Goal: Transaction & Acquisition: Purchase product/service

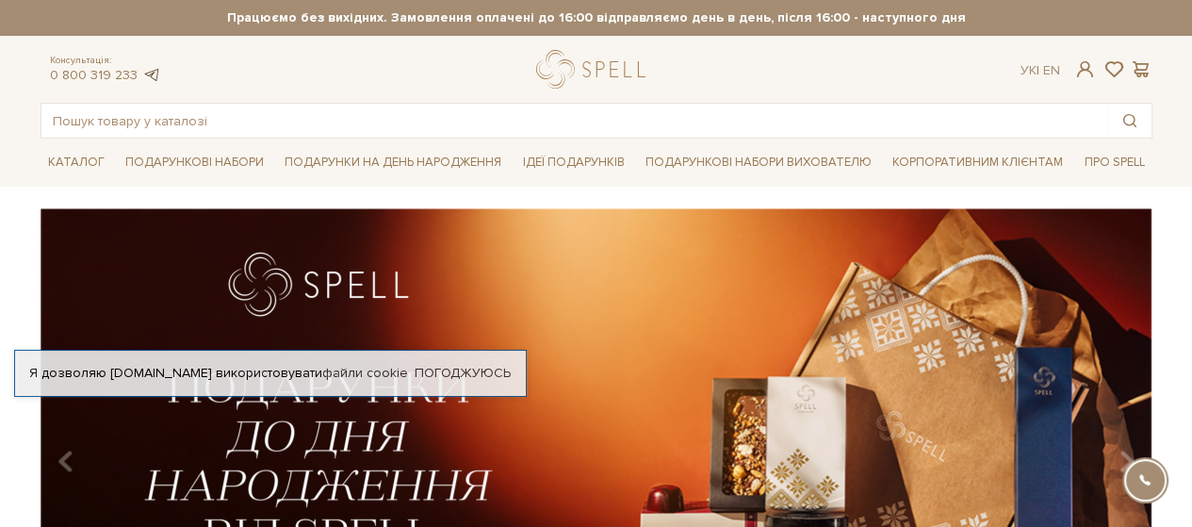
click at [146, 71] on link at bounding box center [151, 75] width 19 height 16
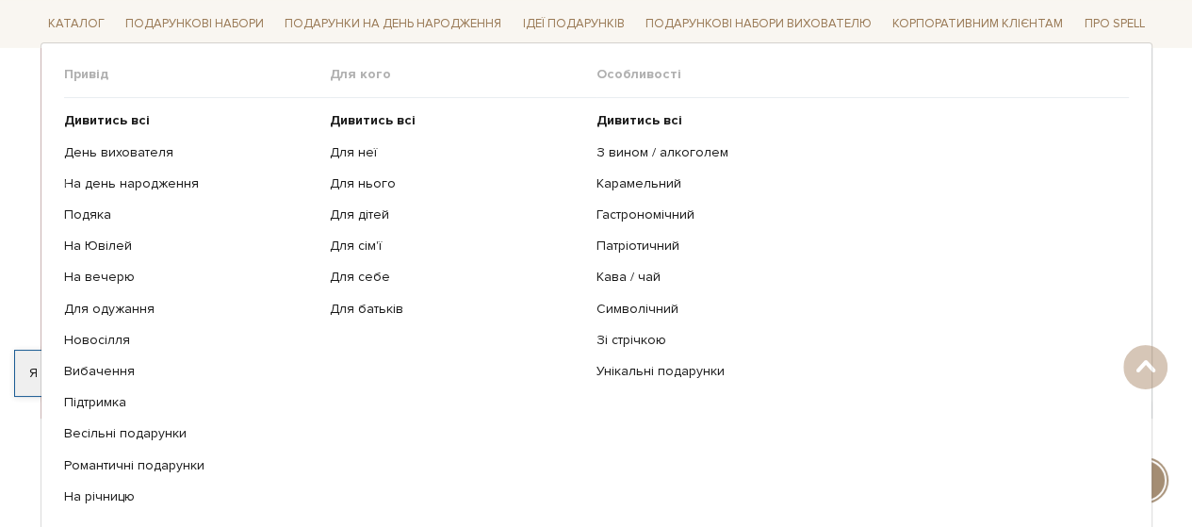
scroll to position [283, 0]
click at [158, 180] on link "На день народження" at bounding box center [190, 183] width 252 height 17
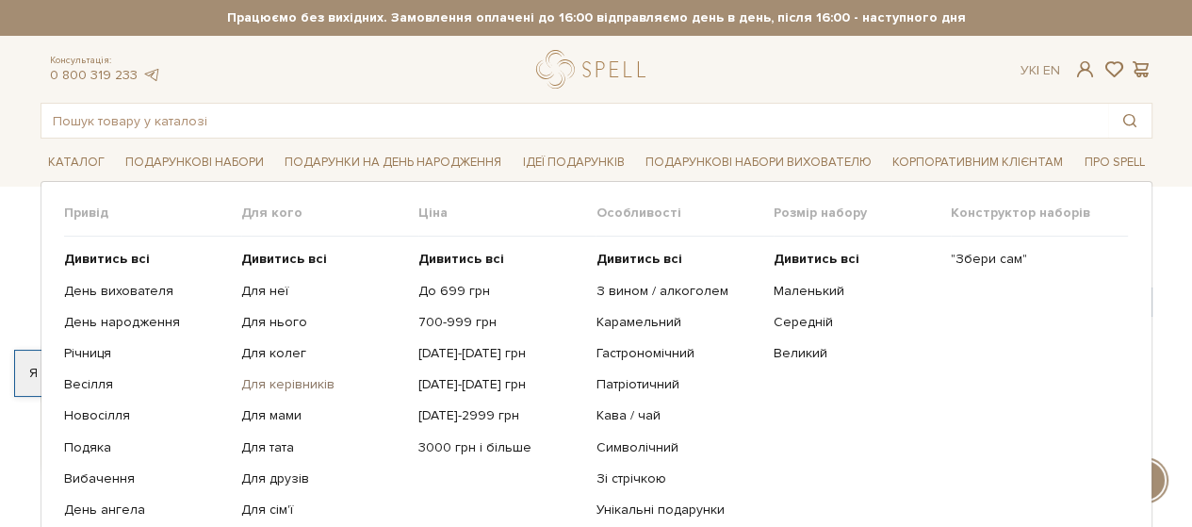
click at [284, 382] on link "Для керівників" at bounding box center [322, 384] width 163 height 17
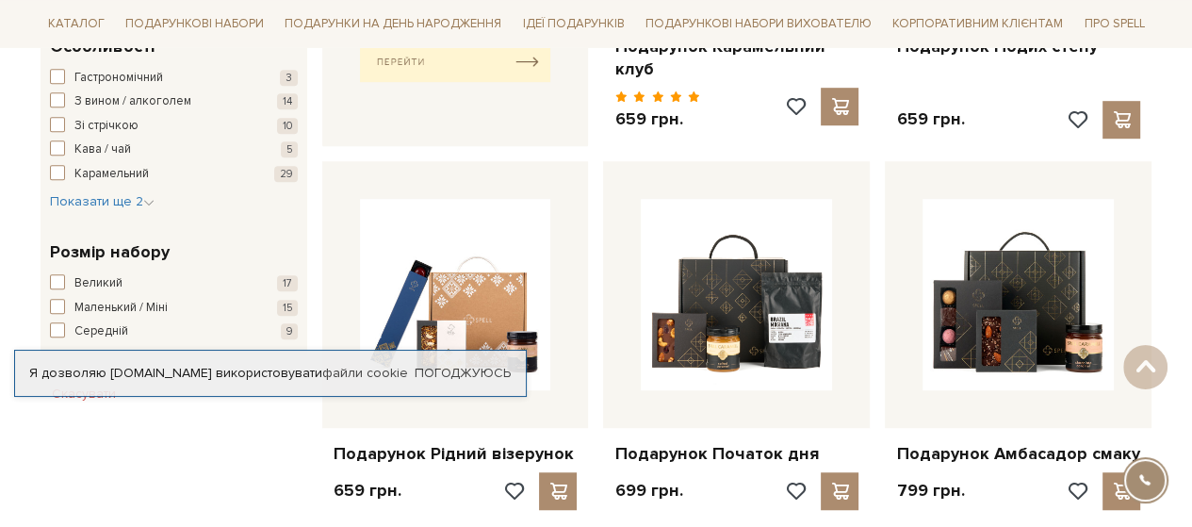
scroll to position [1036, 0]
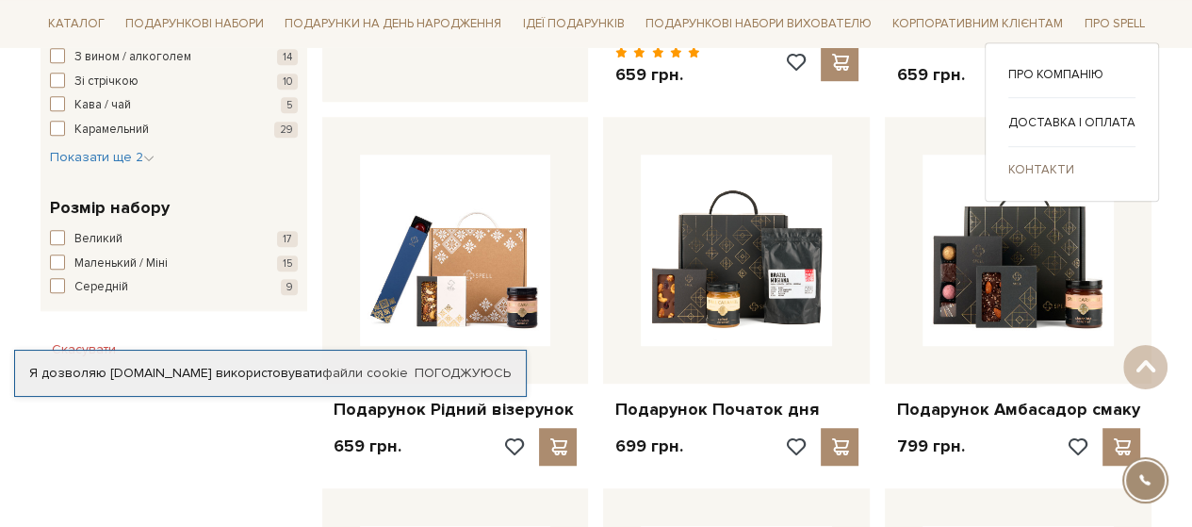
click at [1036, 163] on link "Контакти" at bounding box center [1071, 168] width 127 height 17
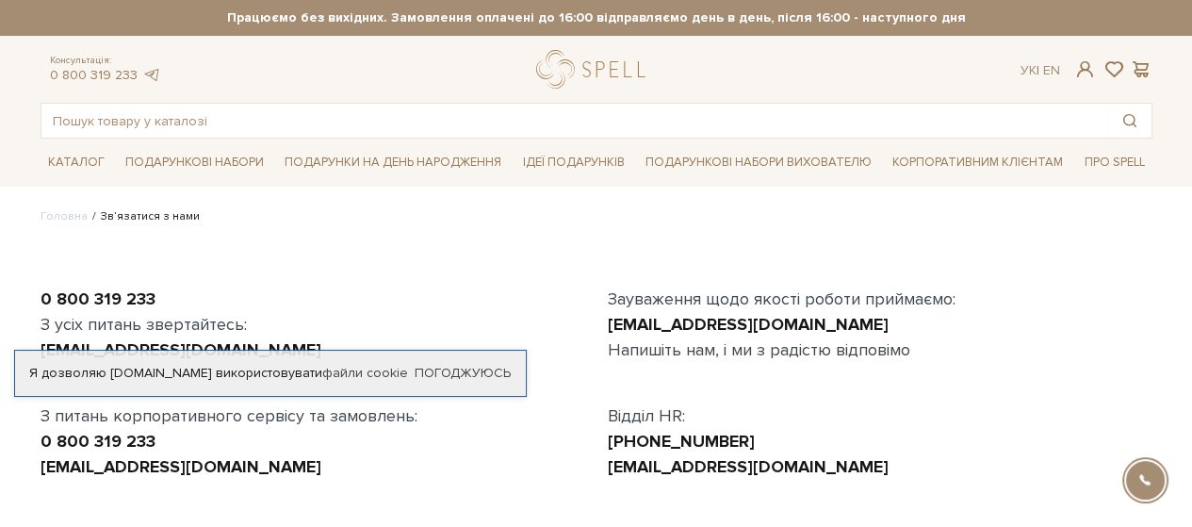
scroll to position [188, 0]
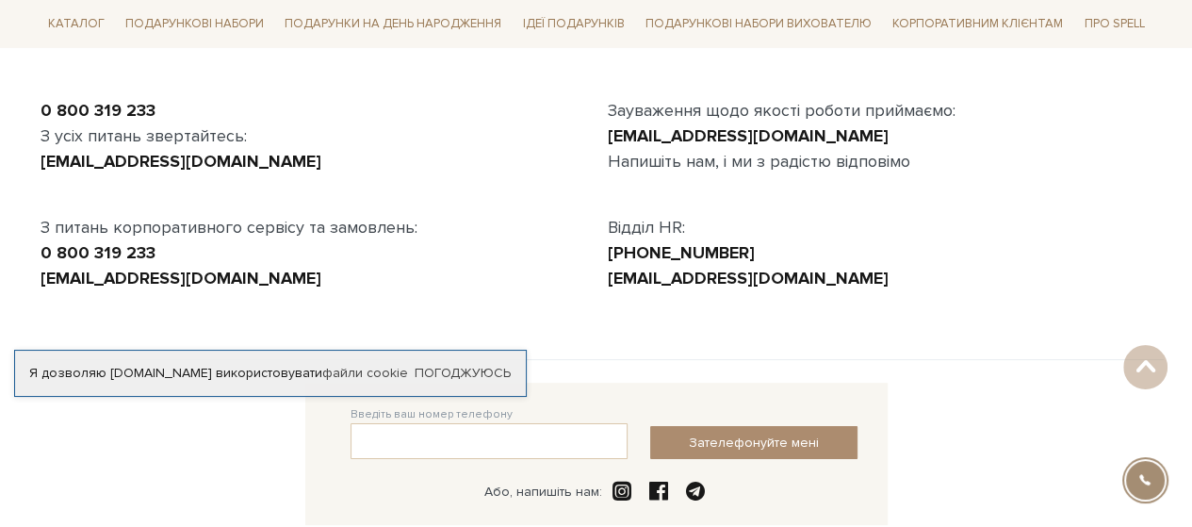
click at [437, 365] on link "Погоджуюсь" at bounding box center [462, 373] width 96 height 17
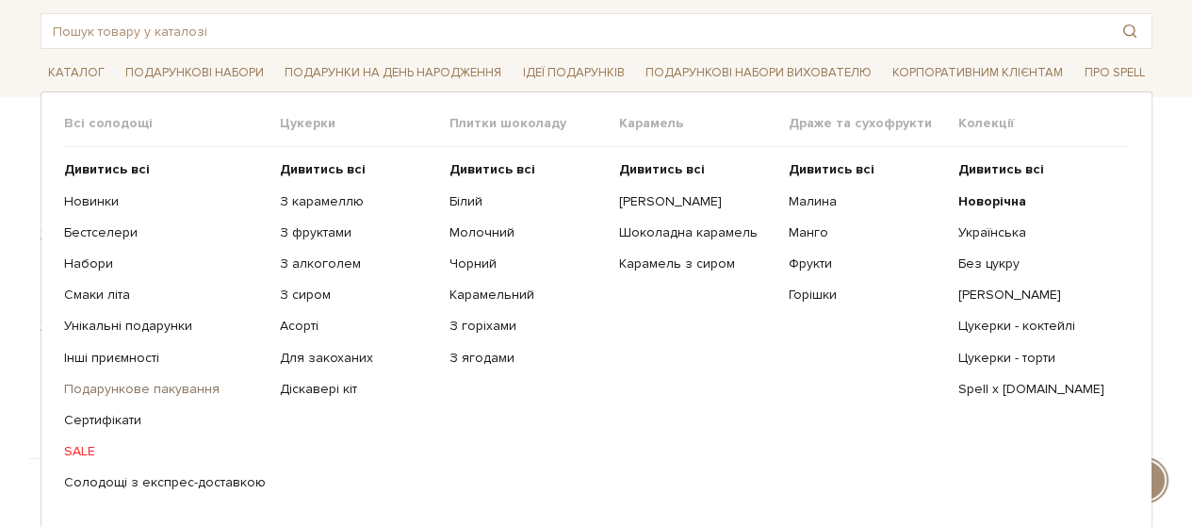
scroll to position [94, 0]
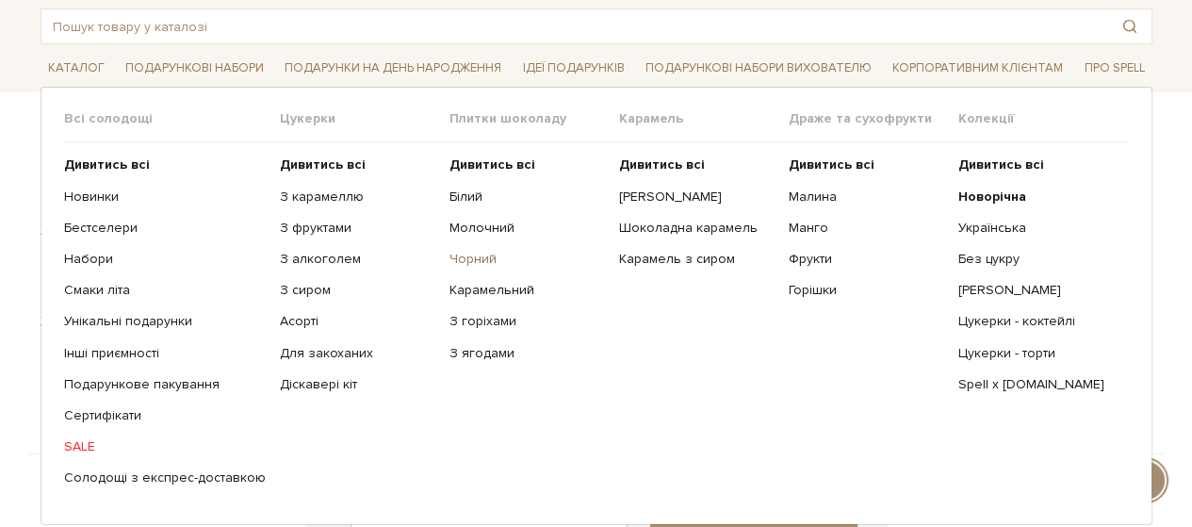
click at [449, 256] on link "Чорний" at bounding box center [526, 259] width 155 height 17
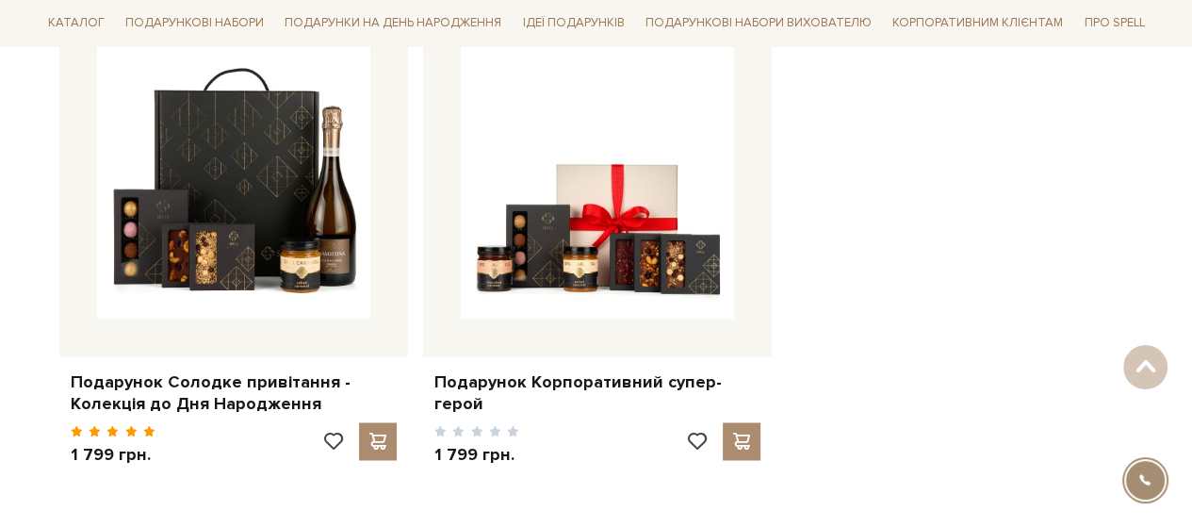
scroll to position [2449, 0]
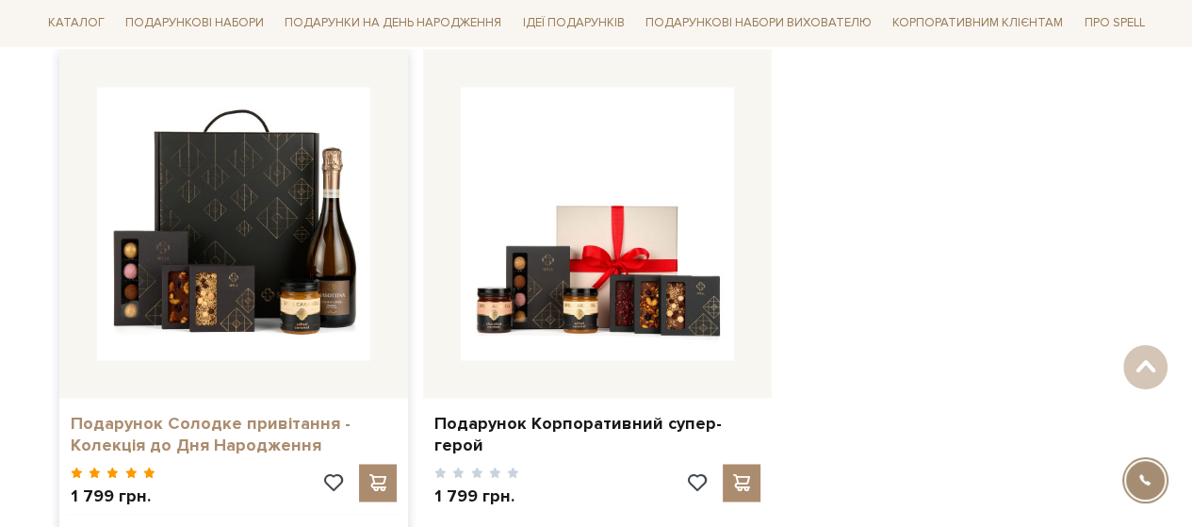
click at [176, 413] on link "Подарунок Солодке привітання - Колекція до Дня Народження" at bounding box center [234, 435] width 326 height 44
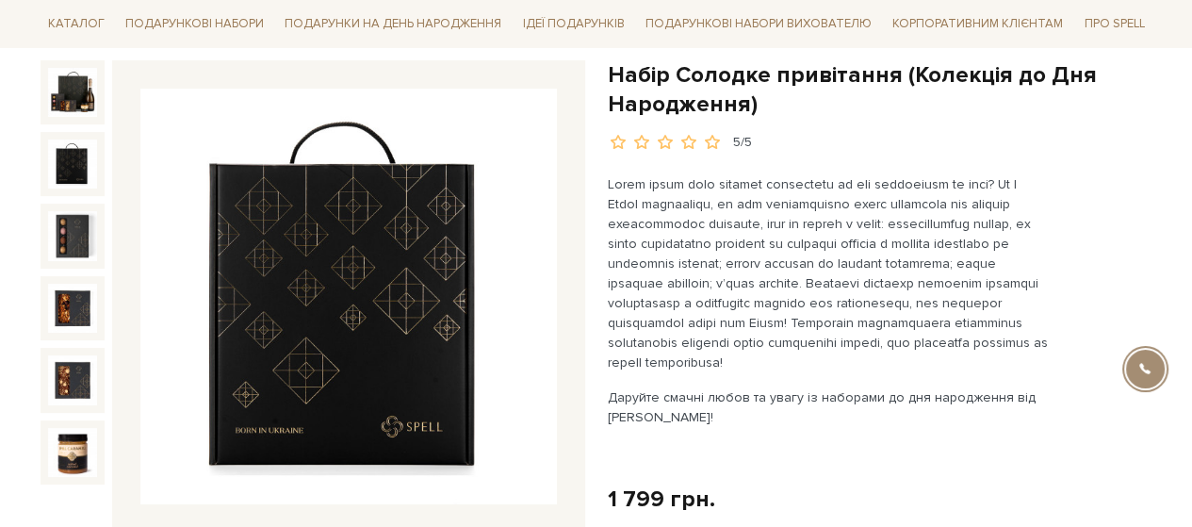
scroll to position [188, 0]
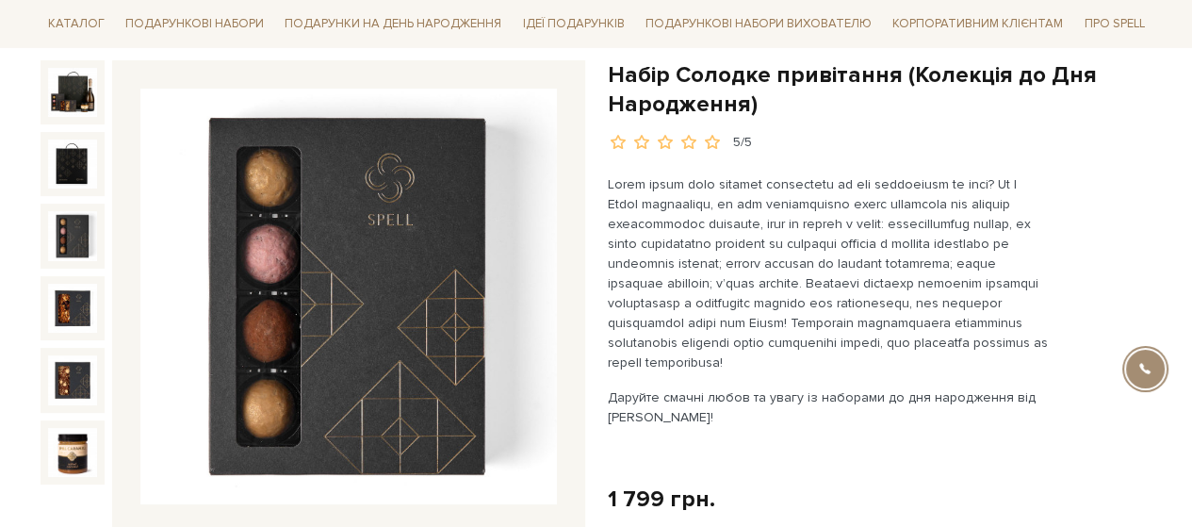
click at [77, 229] on img at bounding box center [72, 235] width 49 height 49
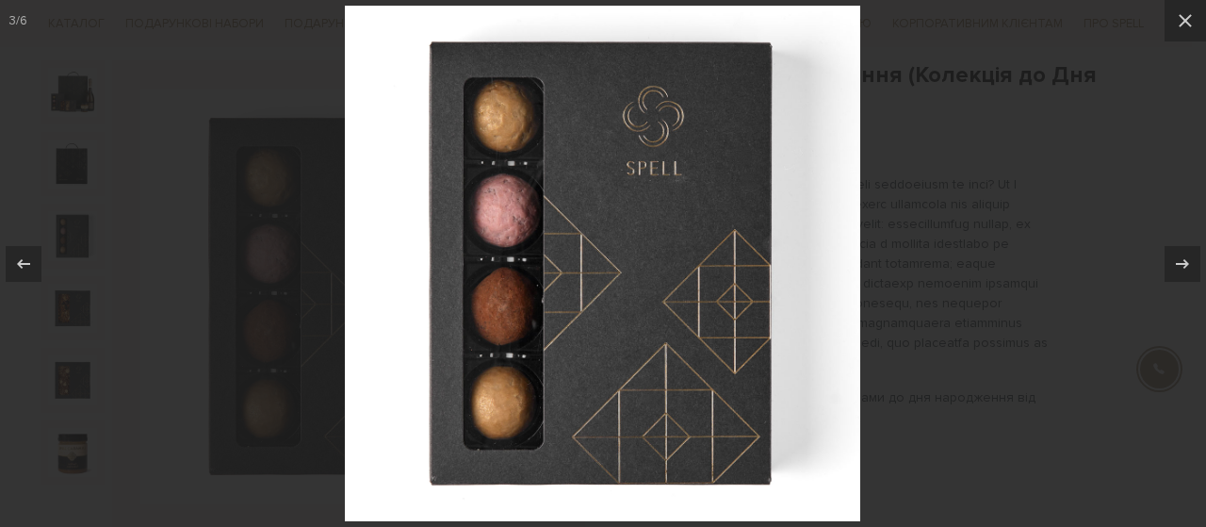
click at [897, 127] on div at bounding box center [603, 263] width 1206 height 527
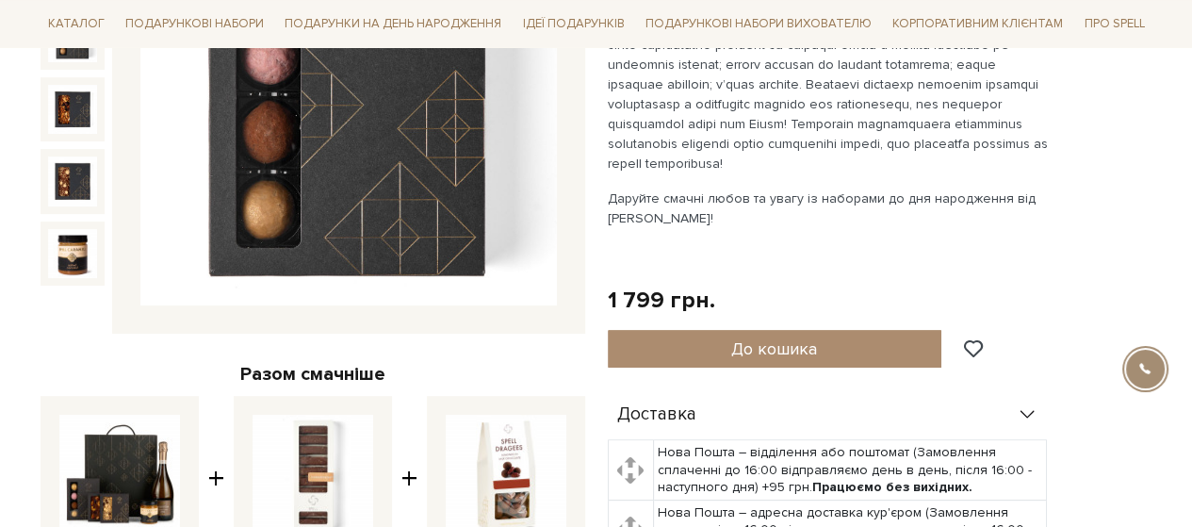
scroll to position [188, 0]
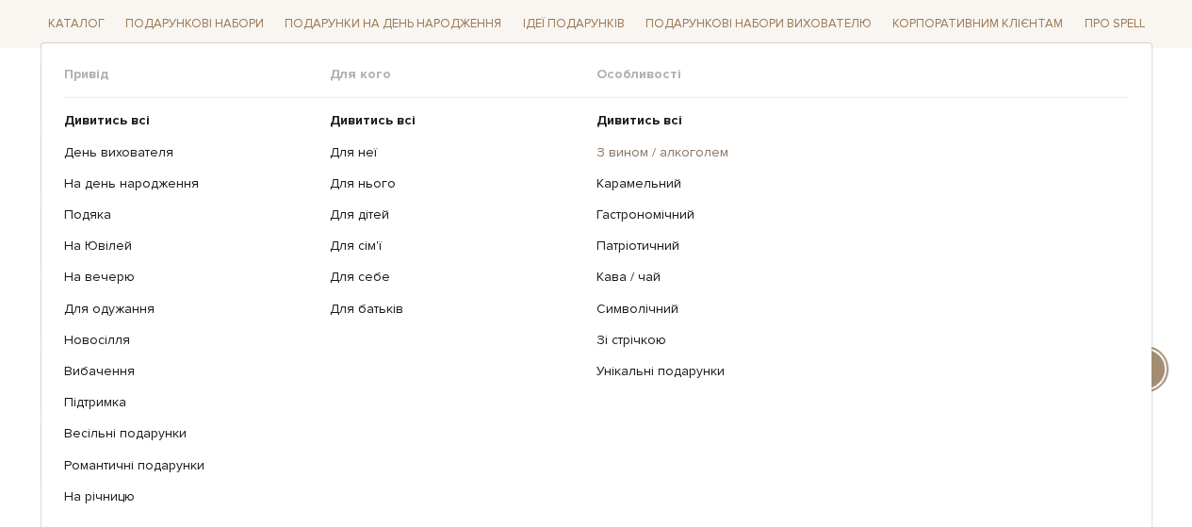
click at [614, 149] on link "З вином / алкоголем" at bounding box center [855, 151] width 518 height 17
click at [633, 153] on link "З вином / алкоголем" at bounding box center [855, 151] width 518 height 17
click at [644, 338] on link "Зі стрічкою" at bounding box center [855, 340] width 518 height 17
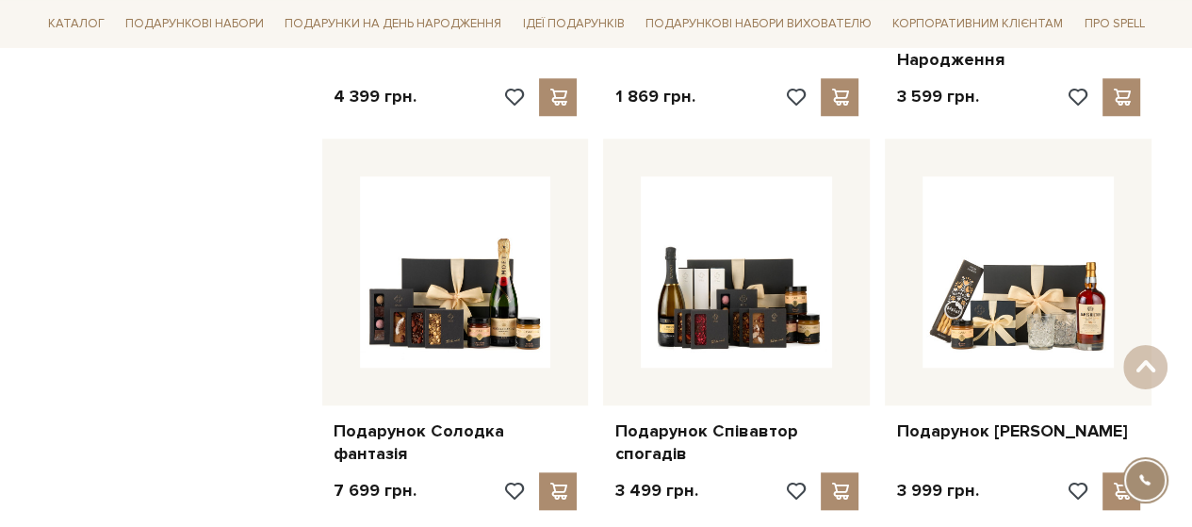
scroll to position [1413, 0]
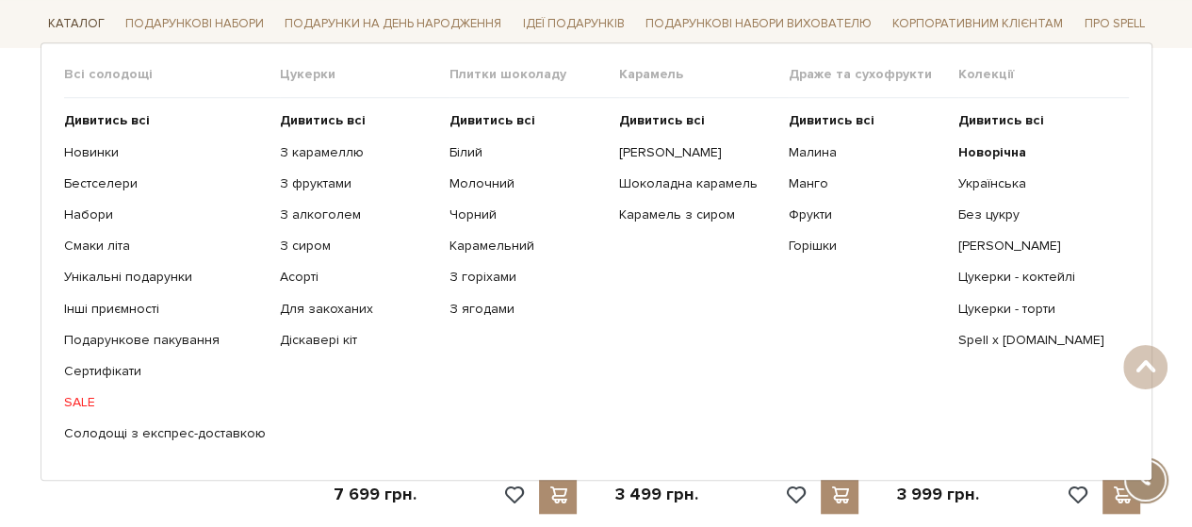
click at [75, 18] on link "Каталог" at bounding box center [77, 23] width 72 height 29
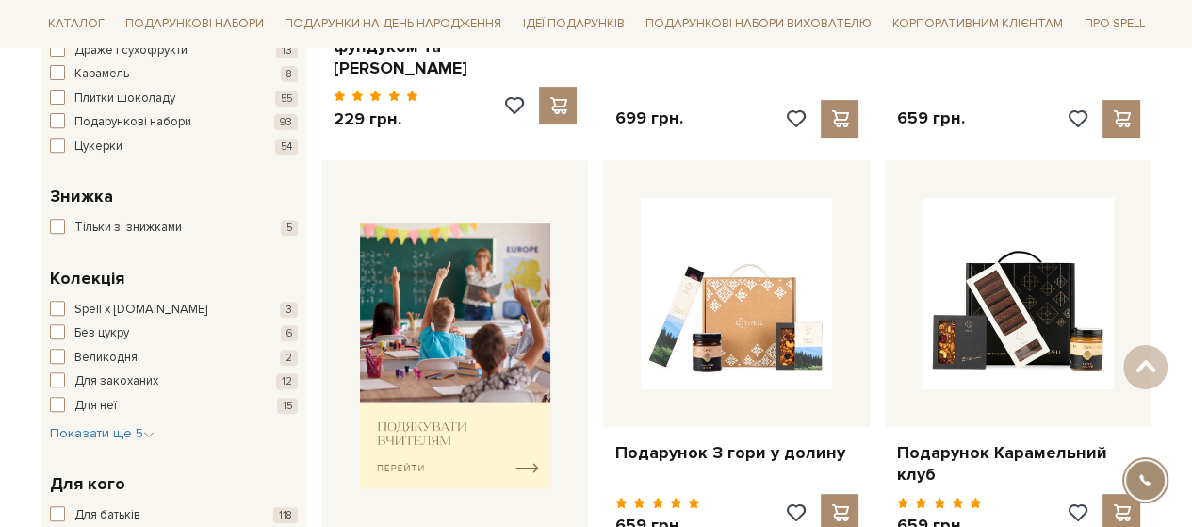
scroll to position [659, 0]
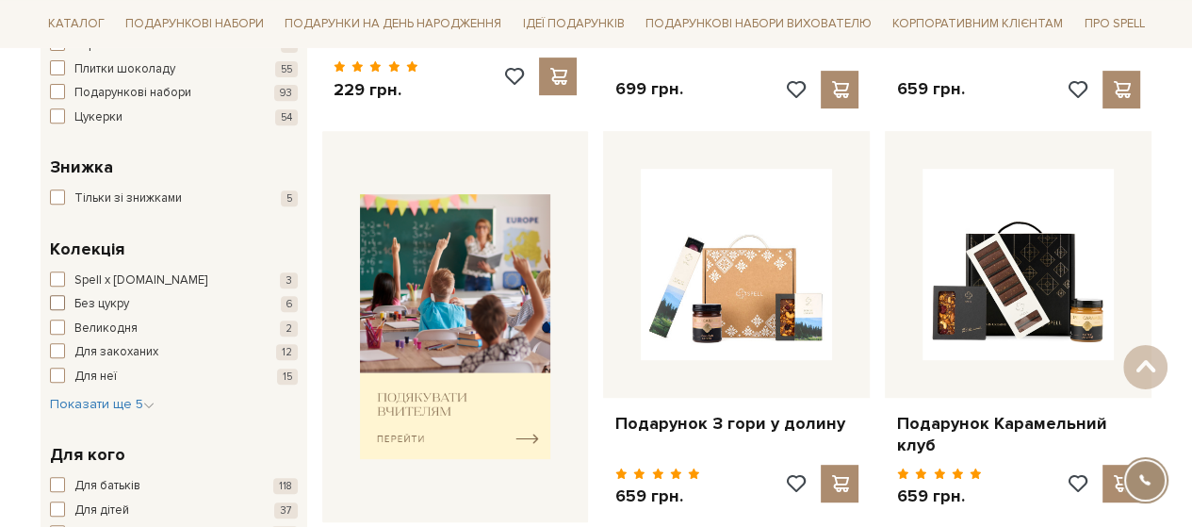
click at [56, 301] on span "button" at bounding box center [57, 302] width 15 height 15
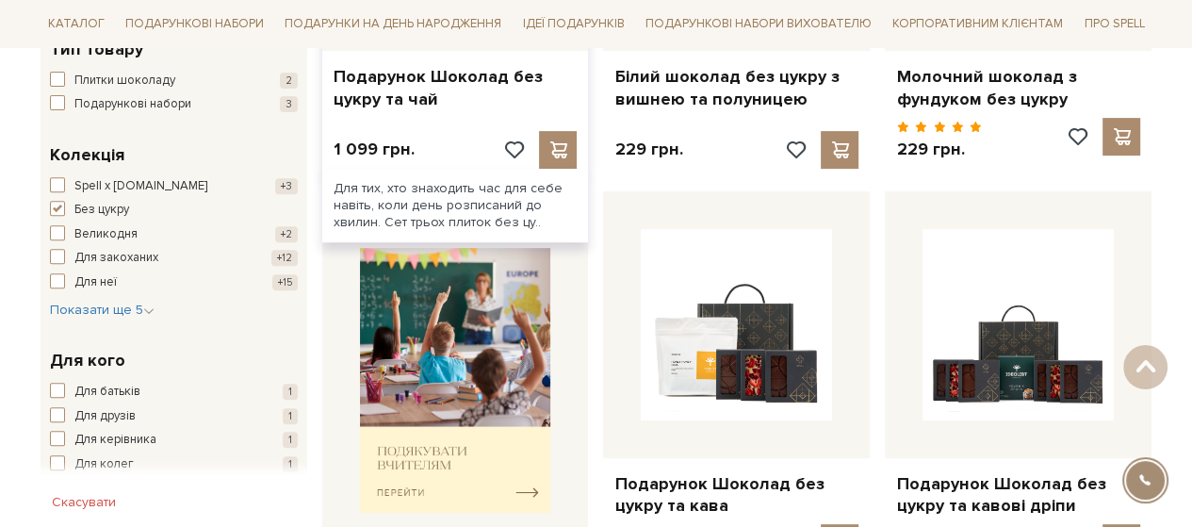
scroll to position [471, 0]
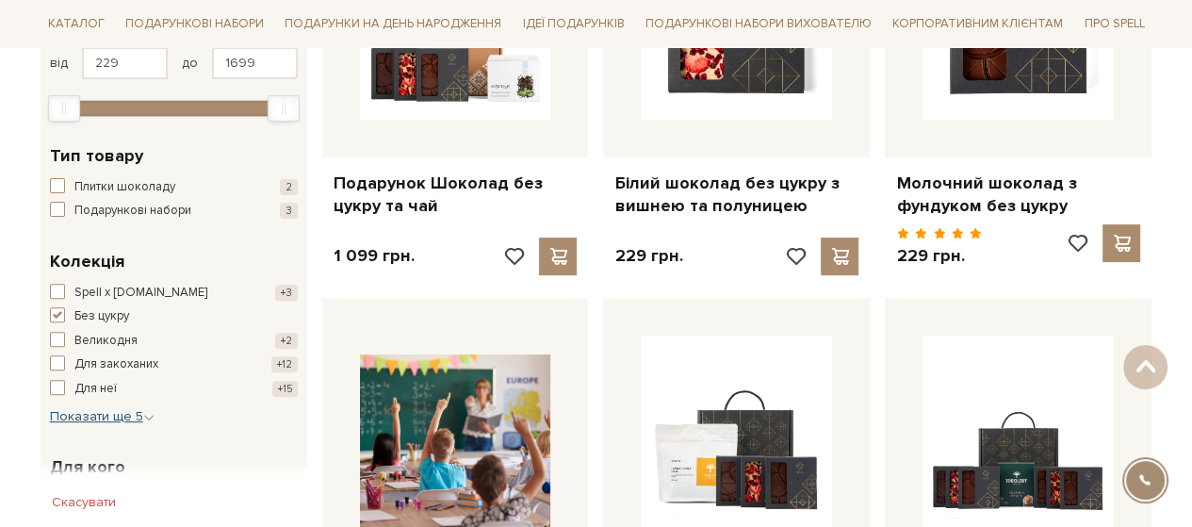
click at [93, 414] on span "Показати ще 5" at bounding box center [102, 416] width 105 height 16
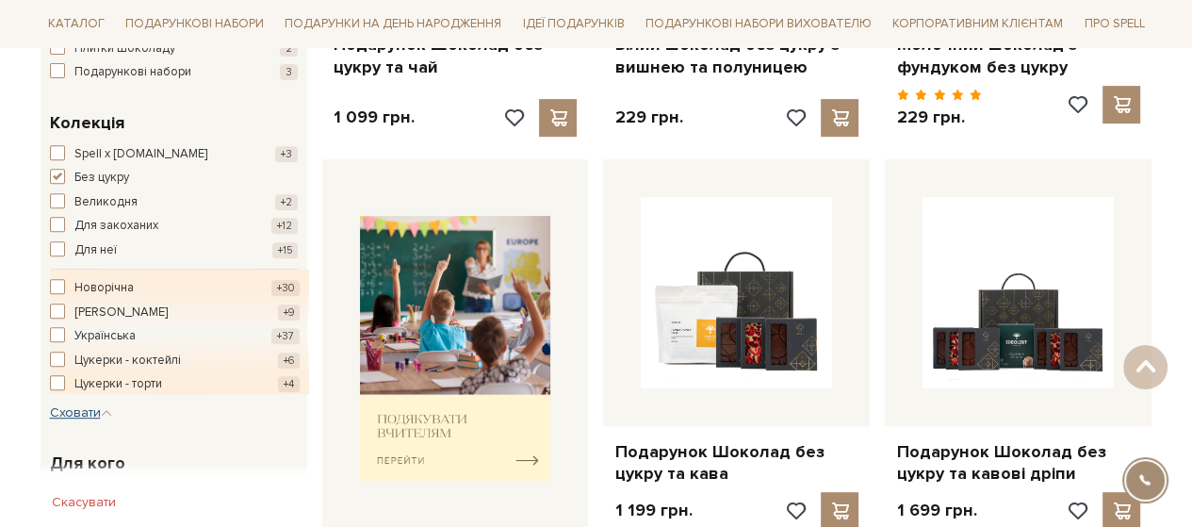
scroll to position [565, 0]
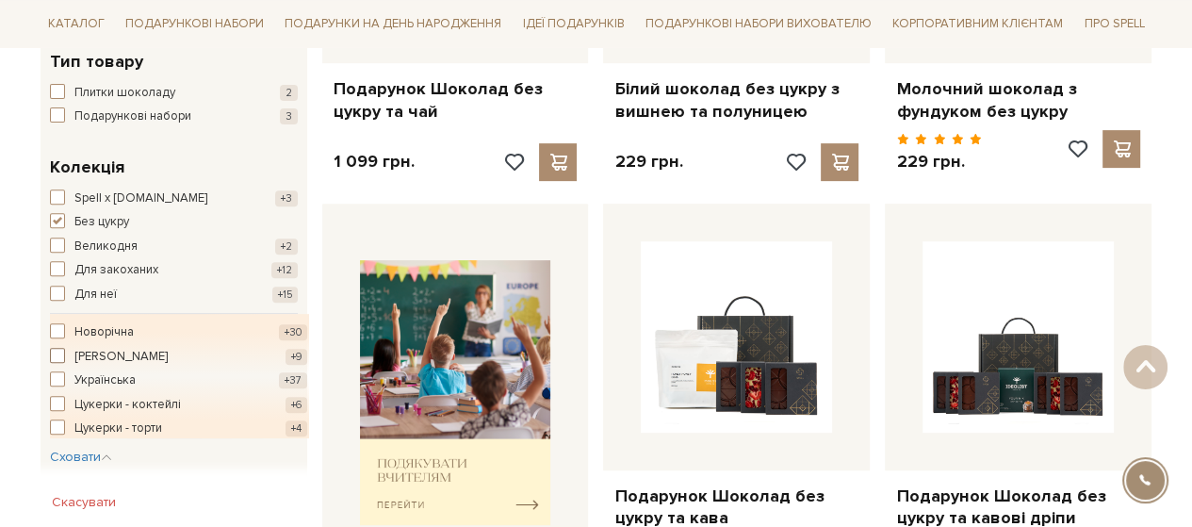
click at [54, 352] on span "button" at bounding box center [57, 355] width 15 height 15
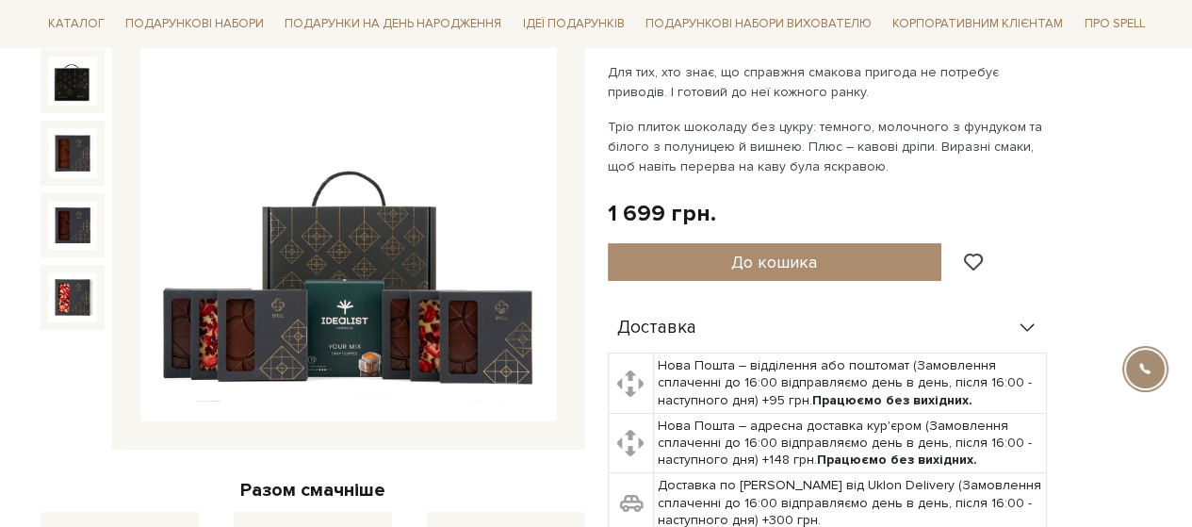
scroll to position [283, 0]
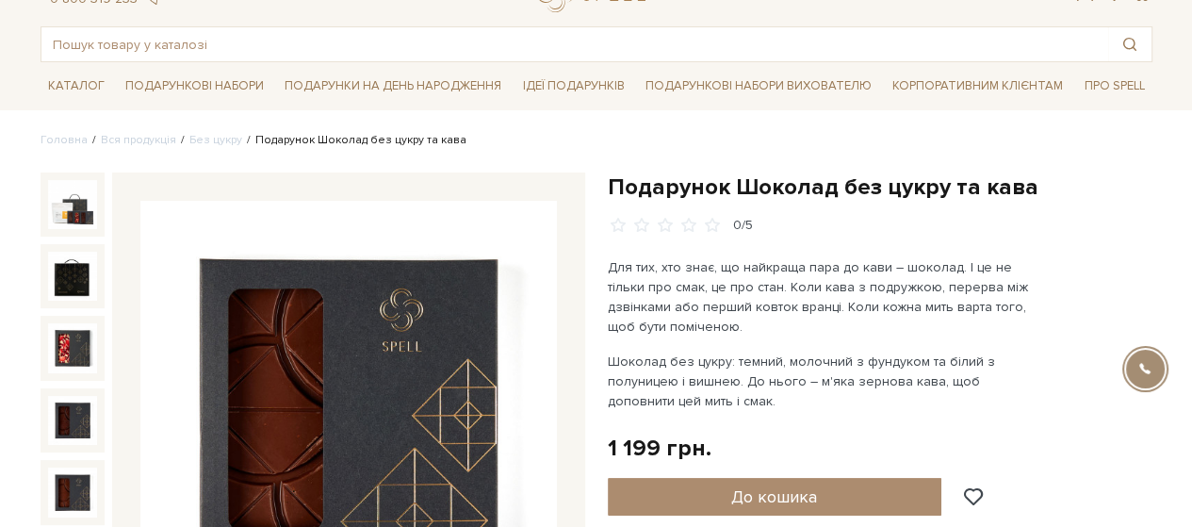
scroll to position [188, 0]
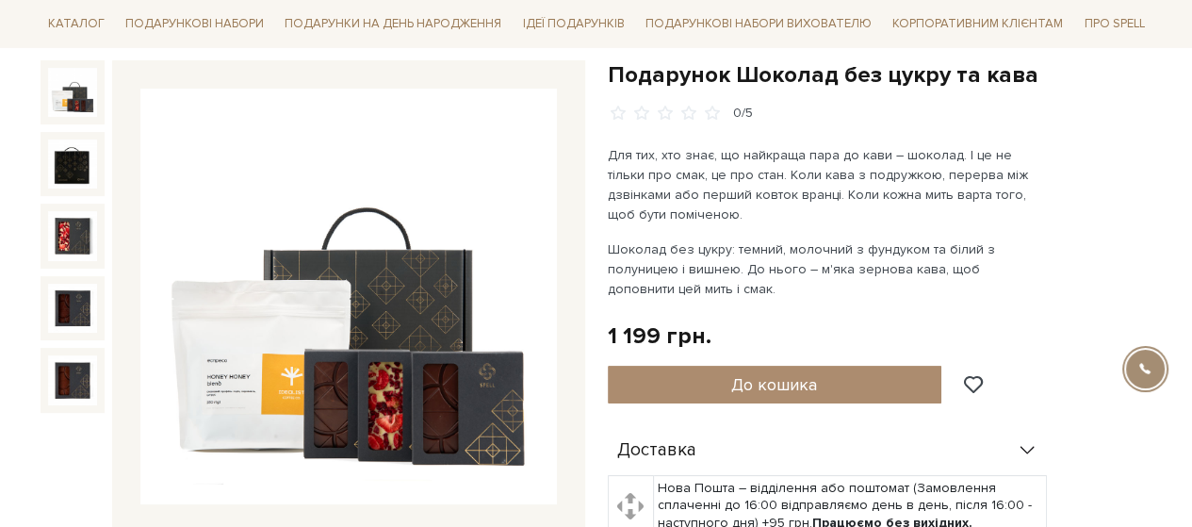
click at [57, 90] on img at bounding box center [72, 92] width 49 height 49
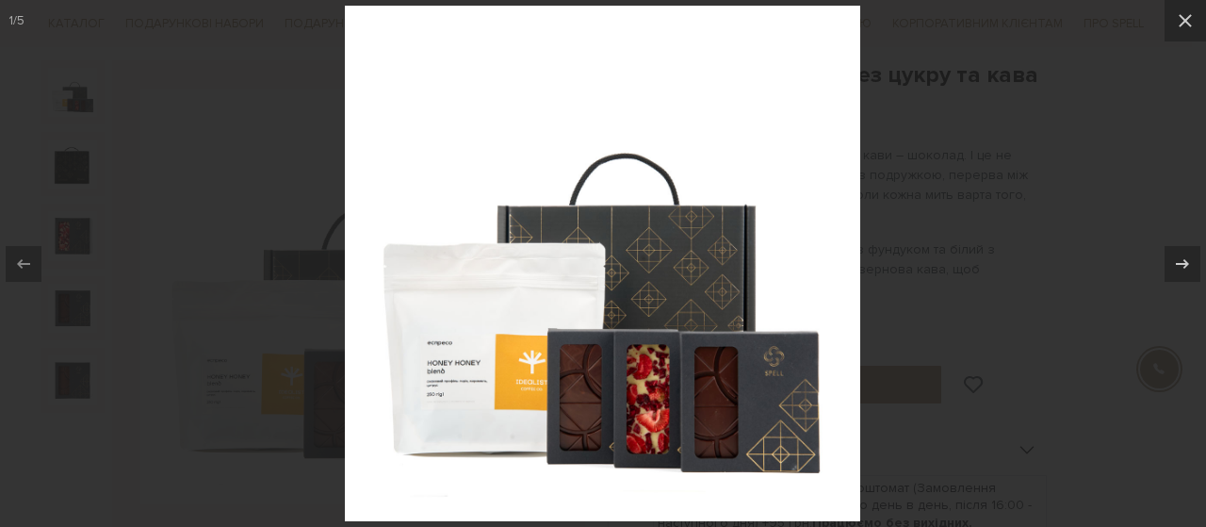
click at [1048, 185] on div at bounding box center [603, 263] width 1206 height 527
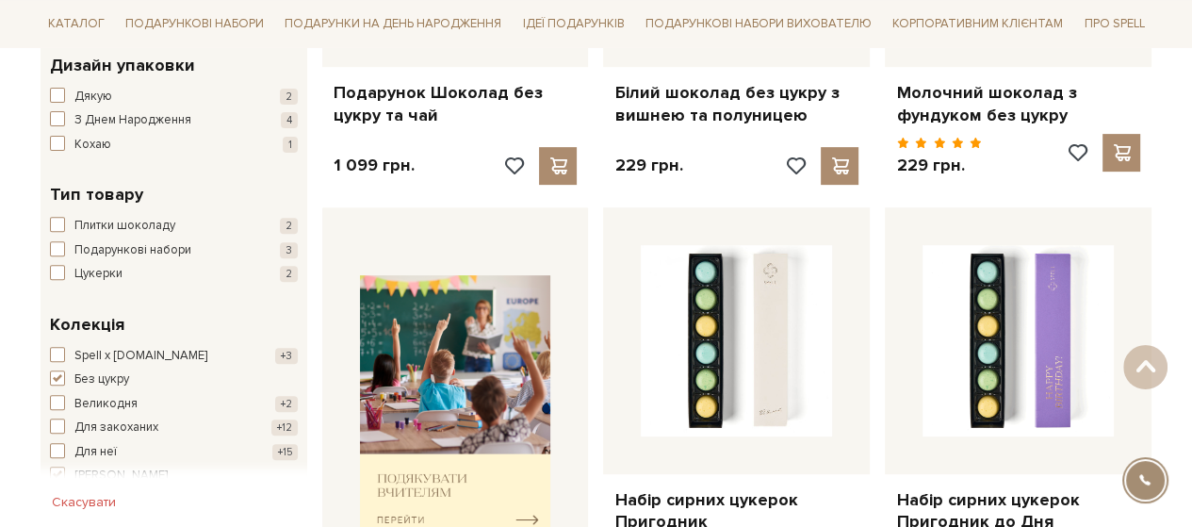
scroll to position [659, 0]
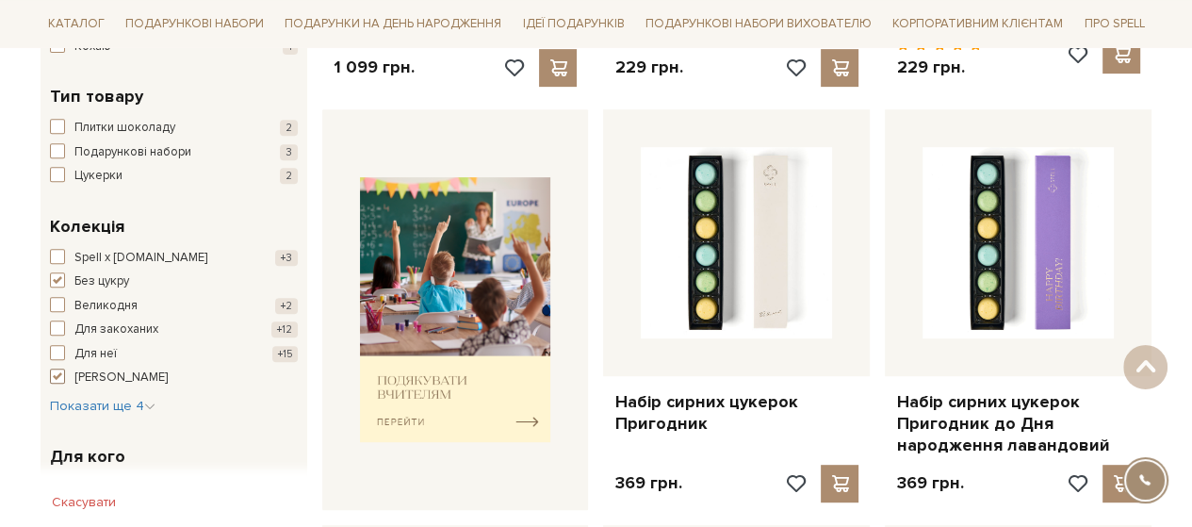
click at [57, 373] on span "button" at bounding box center [57, 375] width 15 height 15
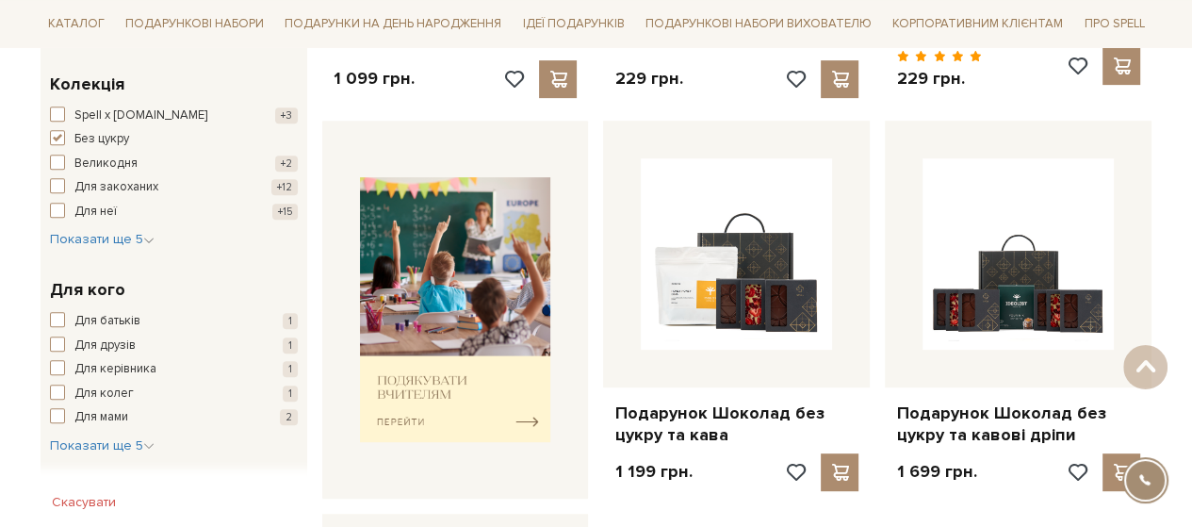
scroll to position [659, 0]
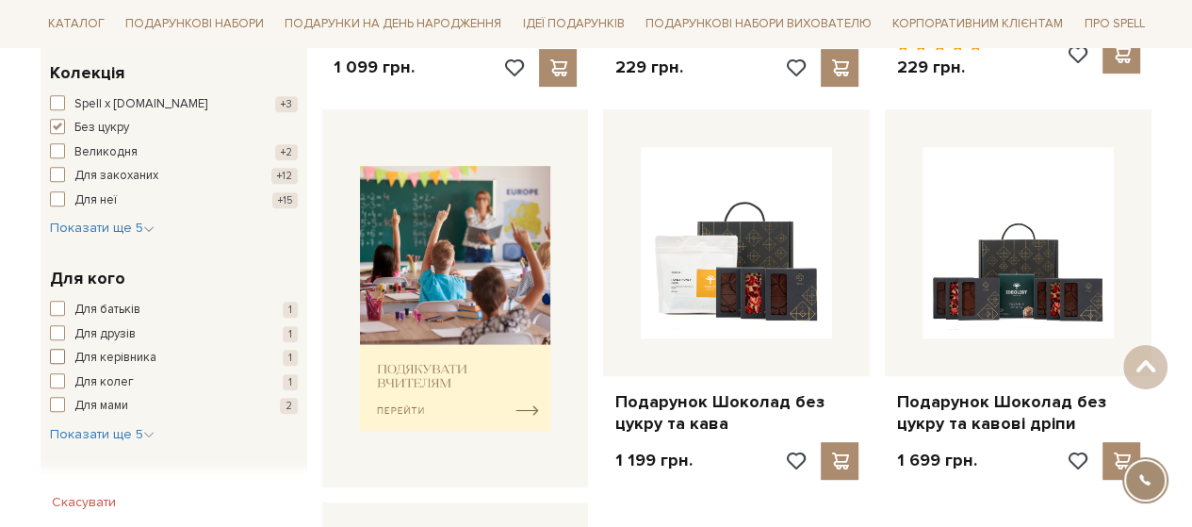
click at [64, 357] on span "button" at bounding box center [57, 356] width 15 height 15
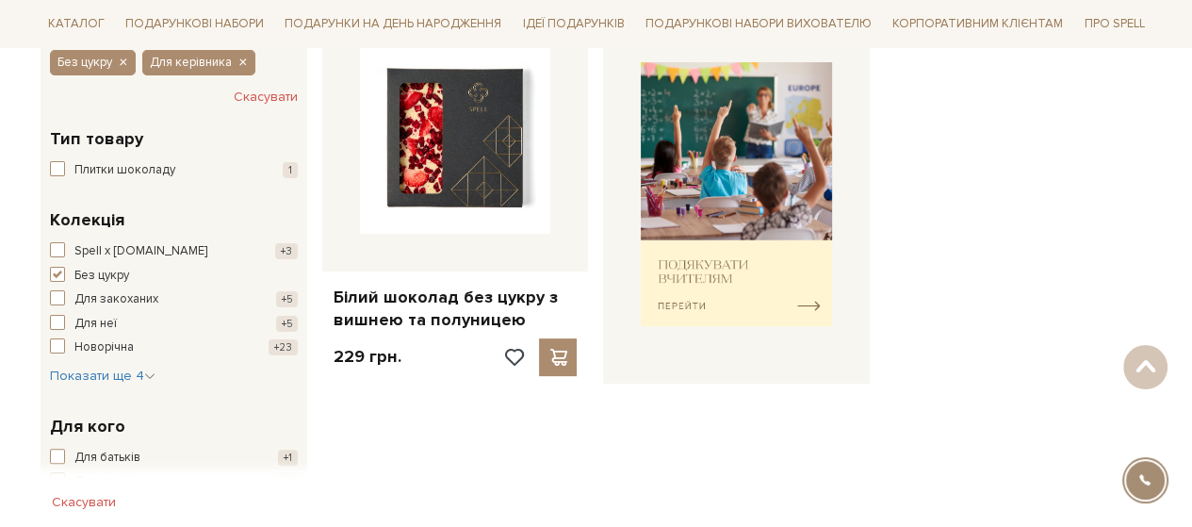
scroll to position [471, 0]
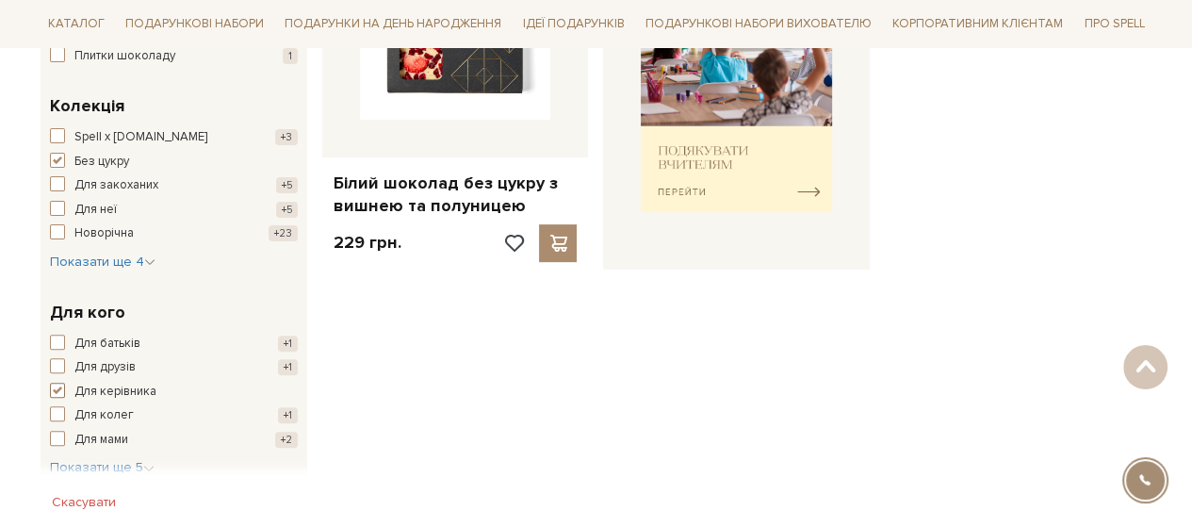
click at [55, 389] on span "button" at bounding box center [57, 389] width 15 height 15
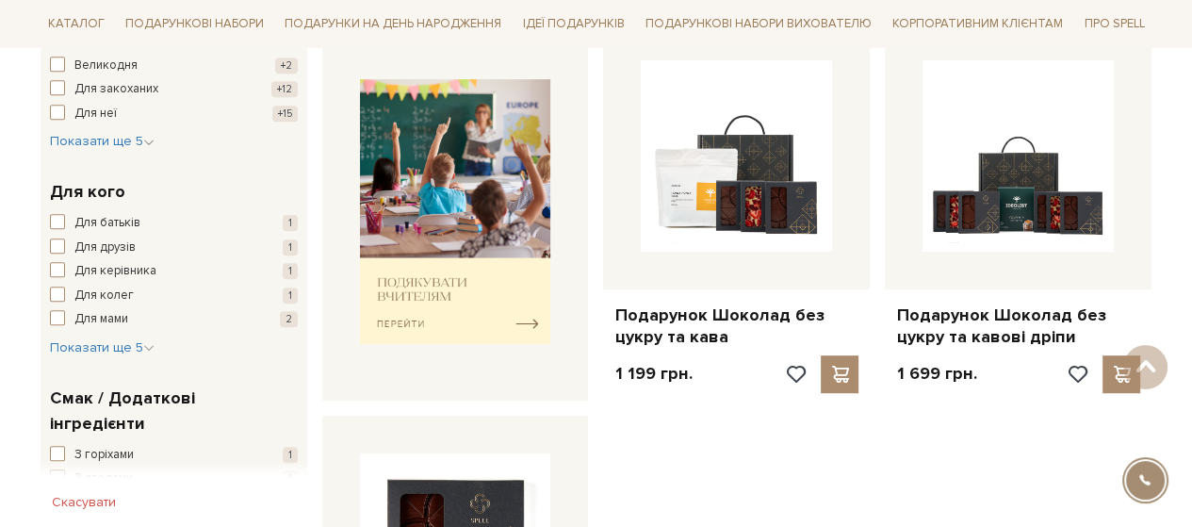
scroll to position [848, 0]
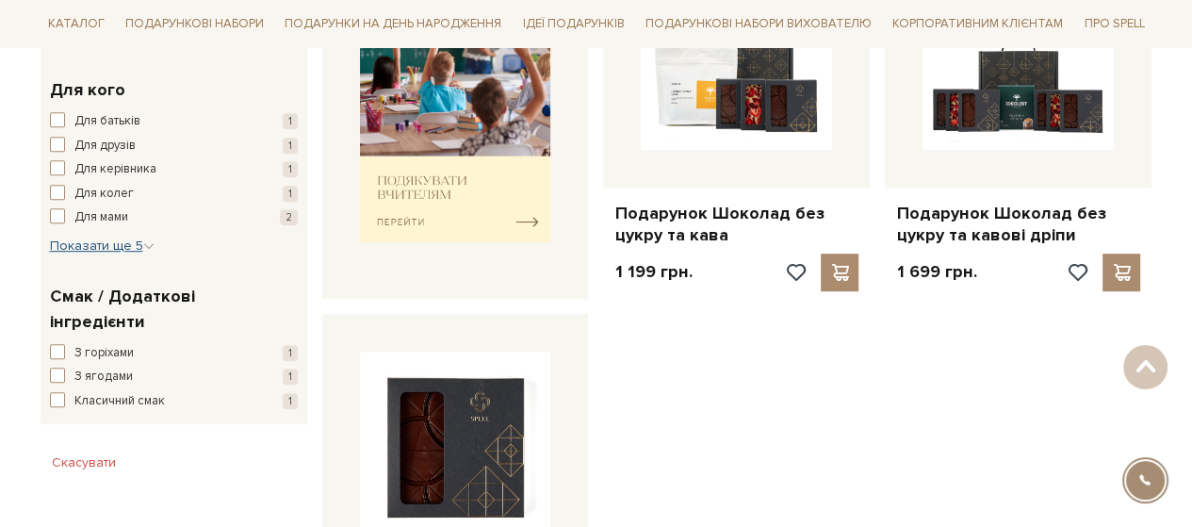
click at [122, 240] on span "Показати ще 5" at bounding box center [102, 245] width 105 height 16
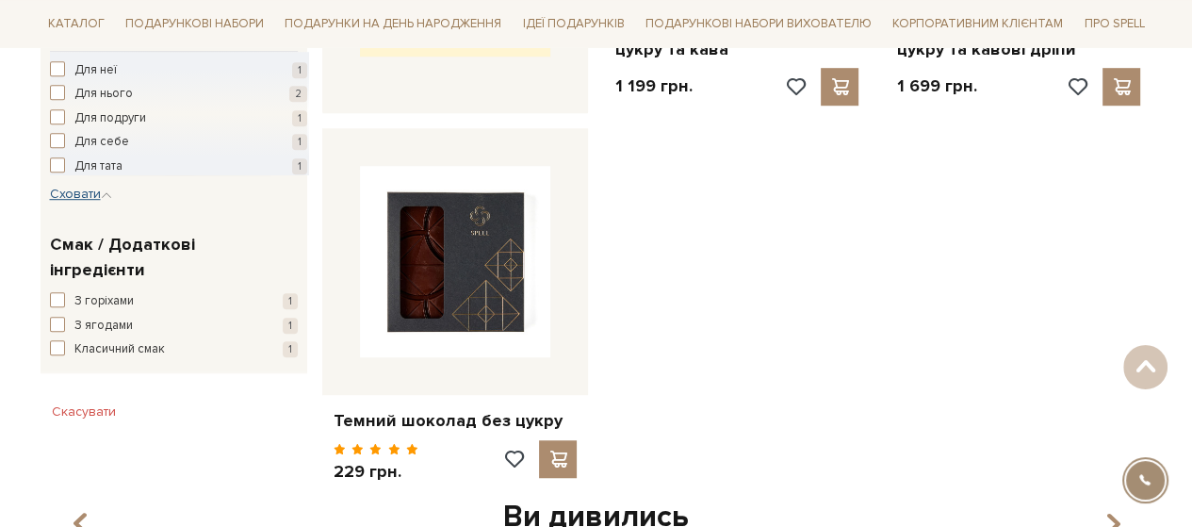
scroll to position [1036, 0]
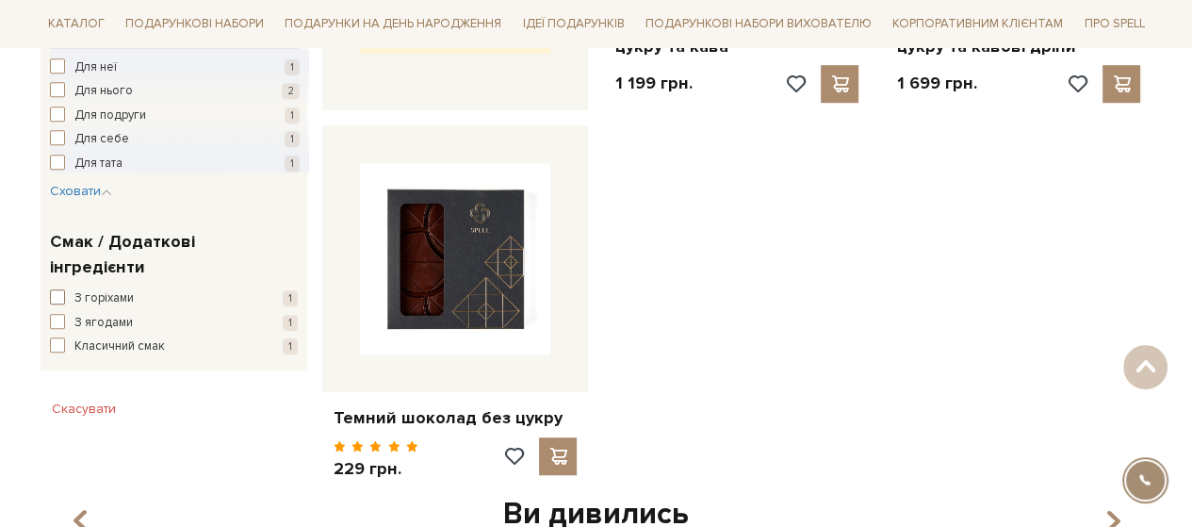
click at [60, 289] on span "button" at bounding box center [57, 296] width 15 height 15
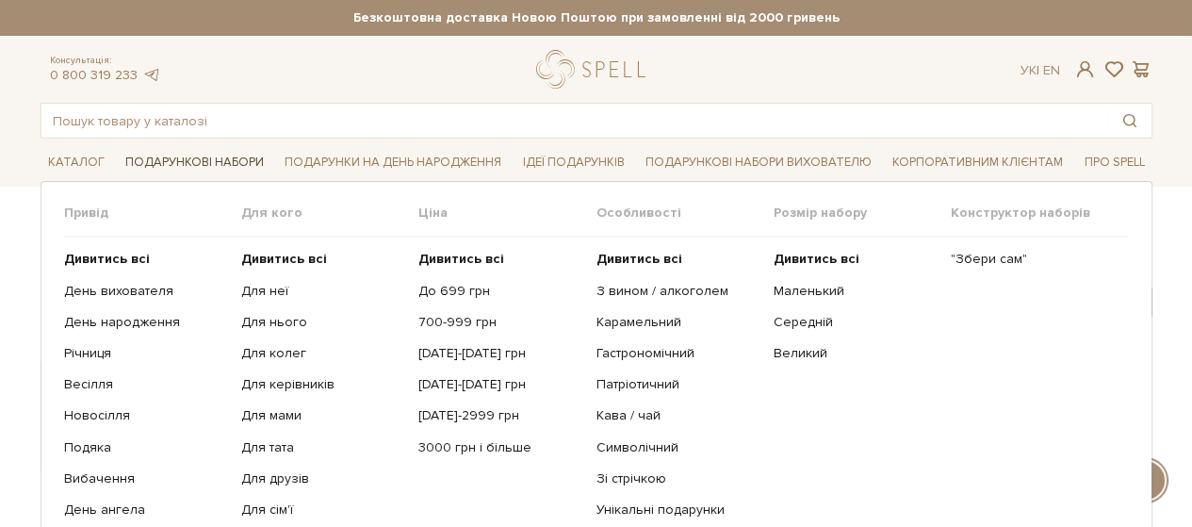
click at [220, 157] on link "Подарункові набори" at bounding box center [195, 162] width 154 height 29
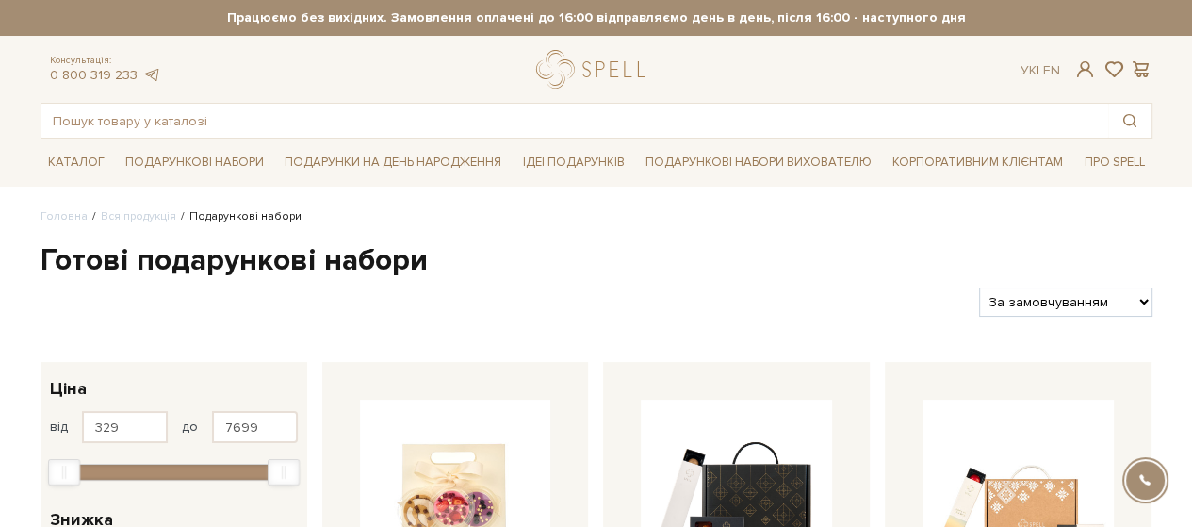
click at [1052, 304] on select "За замовчуванням За Ціною (зростання) За Ціною (зменшення) Новинки За популярні…" at bounding box center [1065, 301] width 172 height 29
select select "[URL][DOMAIN_NAME]"
click at [979, 287] on select "За замовчуванням За Ціною (зростання) За Ціною (зменшення) Новинки За популярні…" at bounding box center [1065, 301] width 172 height 29
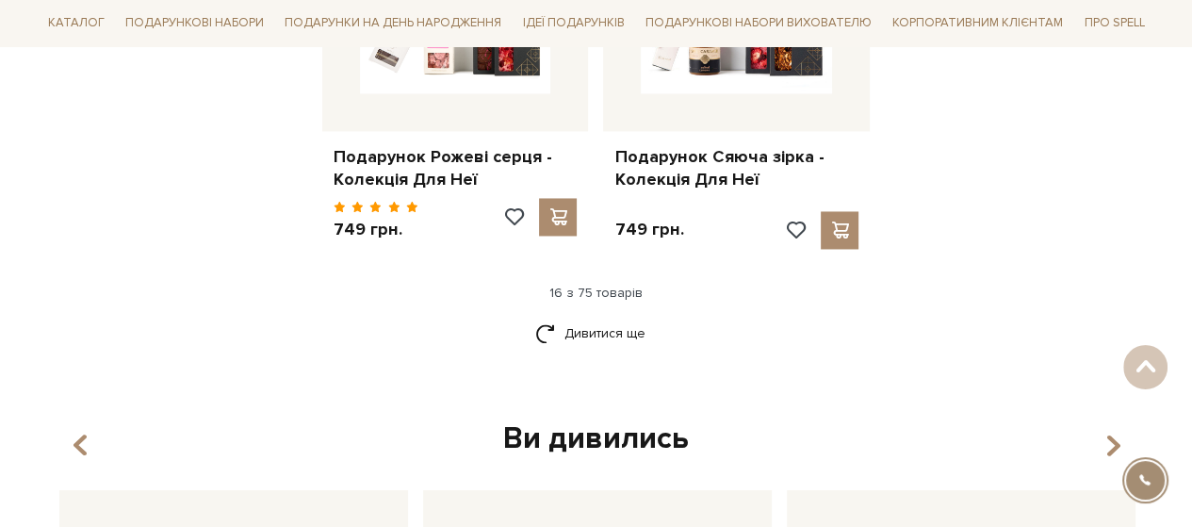
scroll to position [2543, 0]
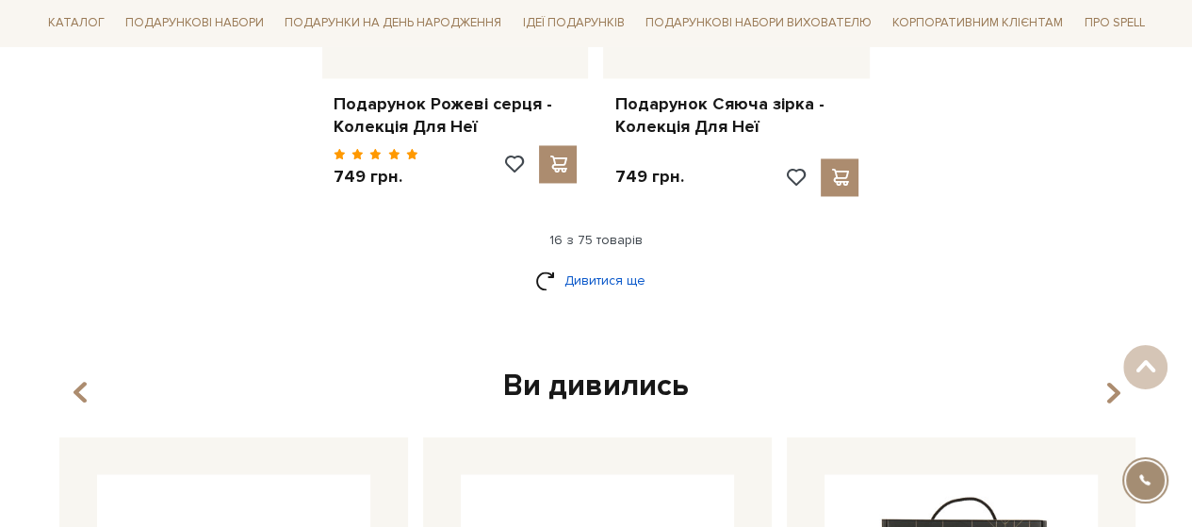
click at [584, 264] on link "Дивитися ще" at bounding box center [596, 280] width 122 height 33
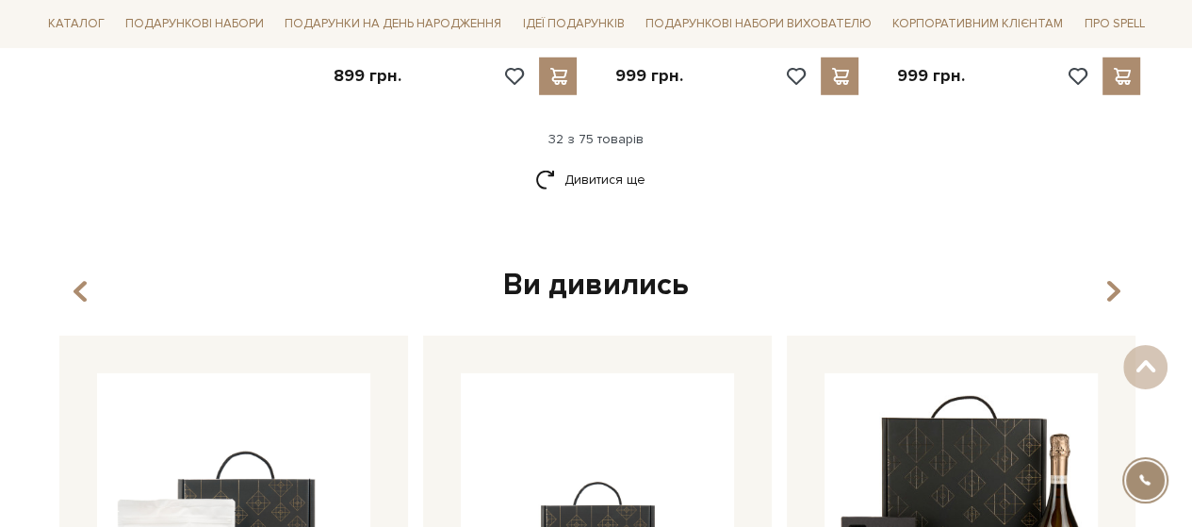
scroll to position [4616, 0]
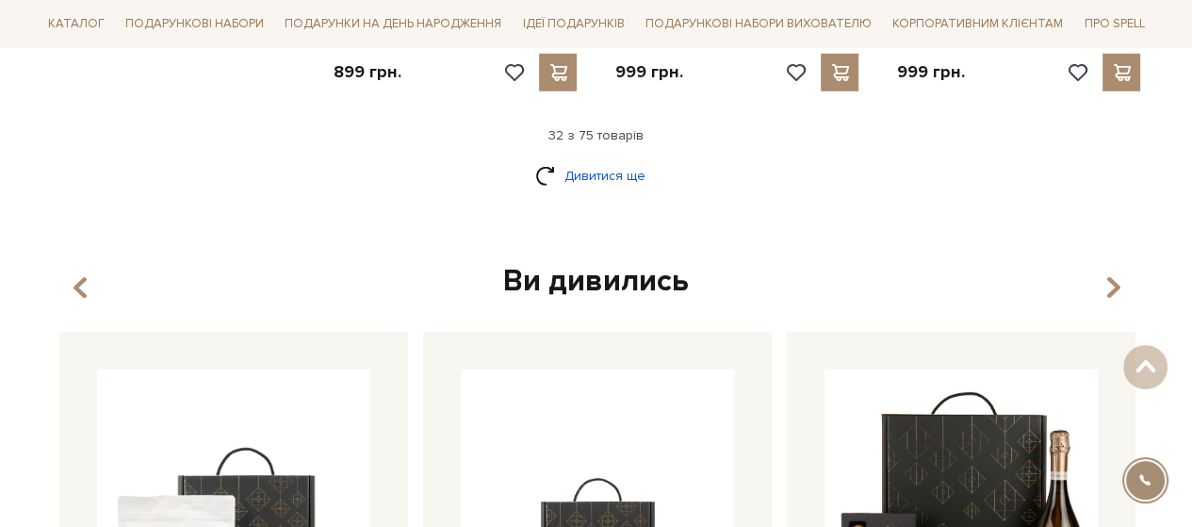
click at [611, 159] on link "Дивитися ще" at bounding box center [596, 175] width 122 height 33
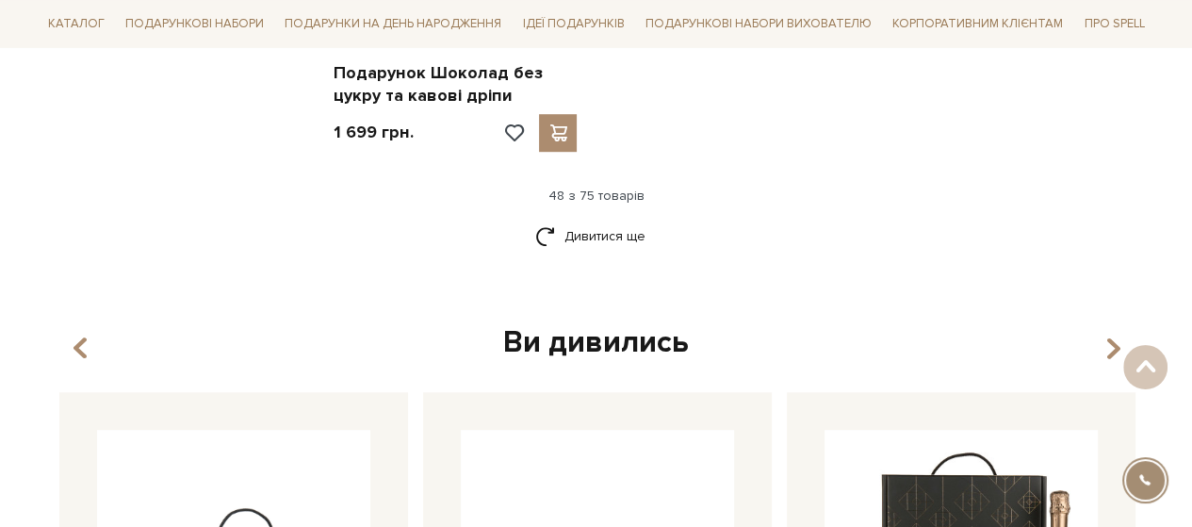
scroll to position [6971, 0]
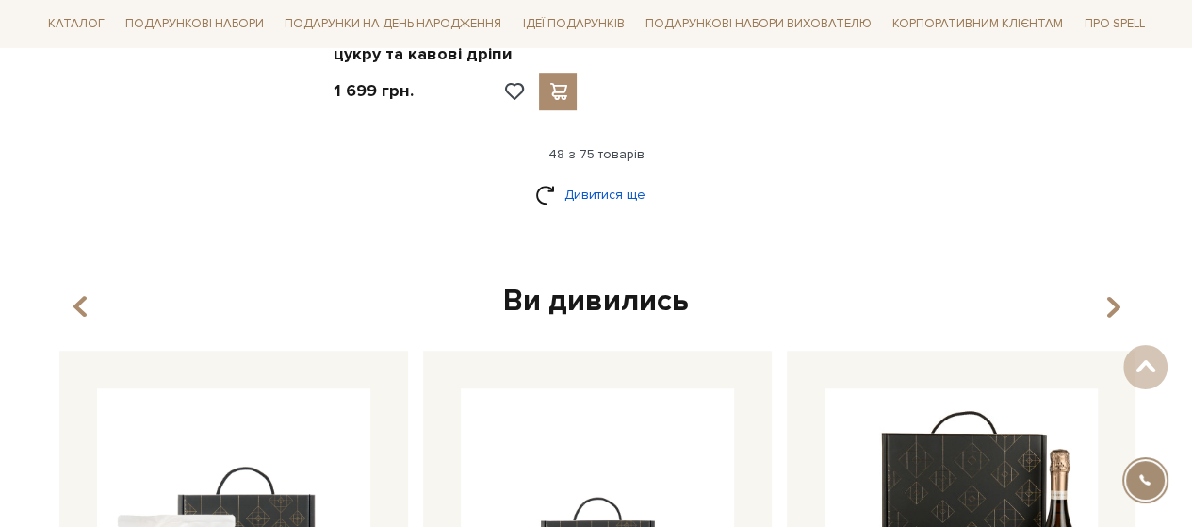
click at [604, 178] on link "Дивитися ще" at bounding box center [596, 194] width 122 height 33
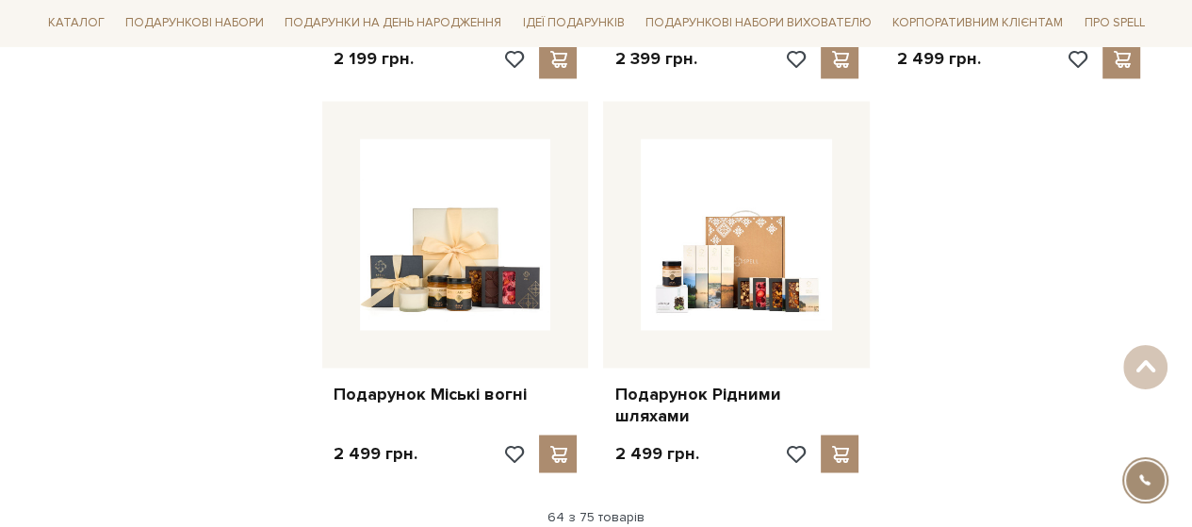
scroll to position [8667, 0]
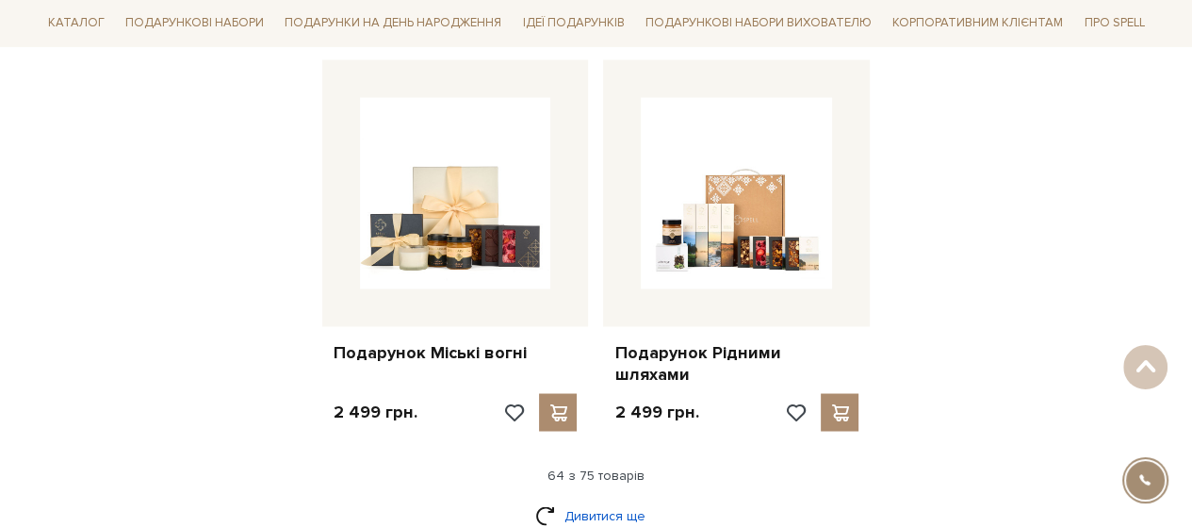
click at [626, 498] on link "Дивитися ще" at bounding box center [596, 514] width 122 height 33
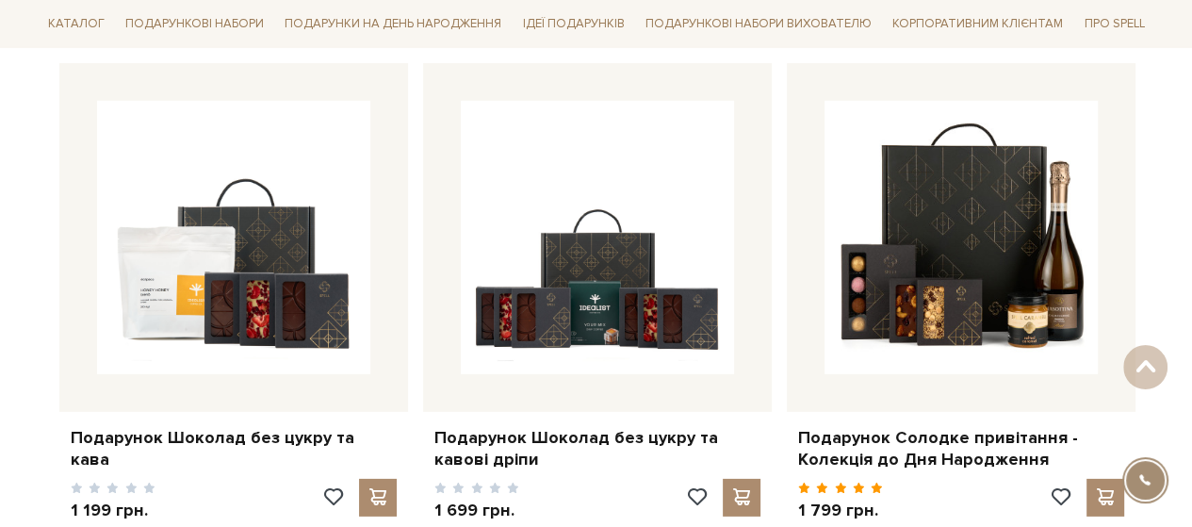
scroll to position [10739, 0]
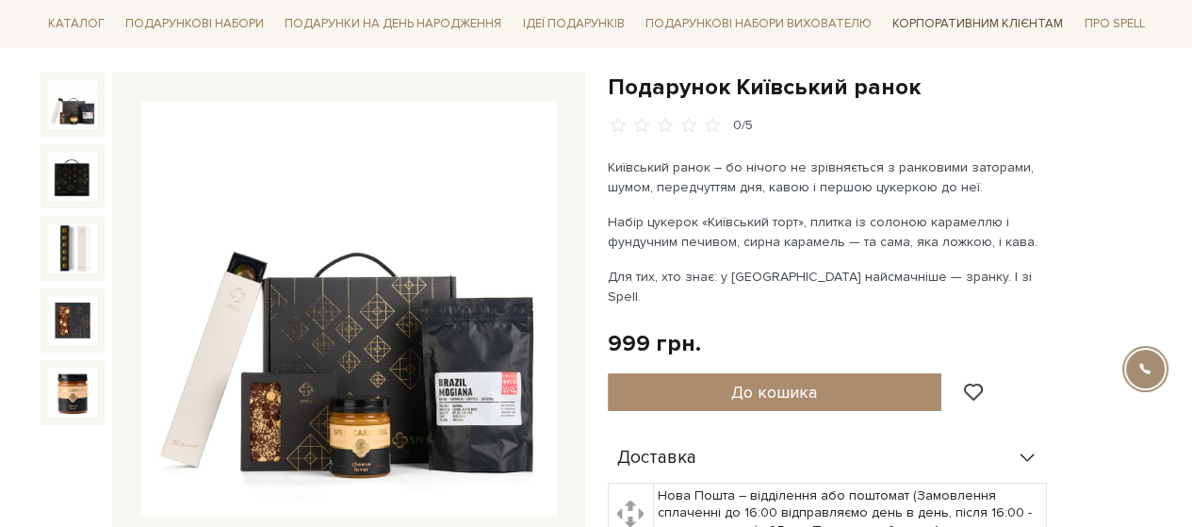
scroll to position [188, 0]
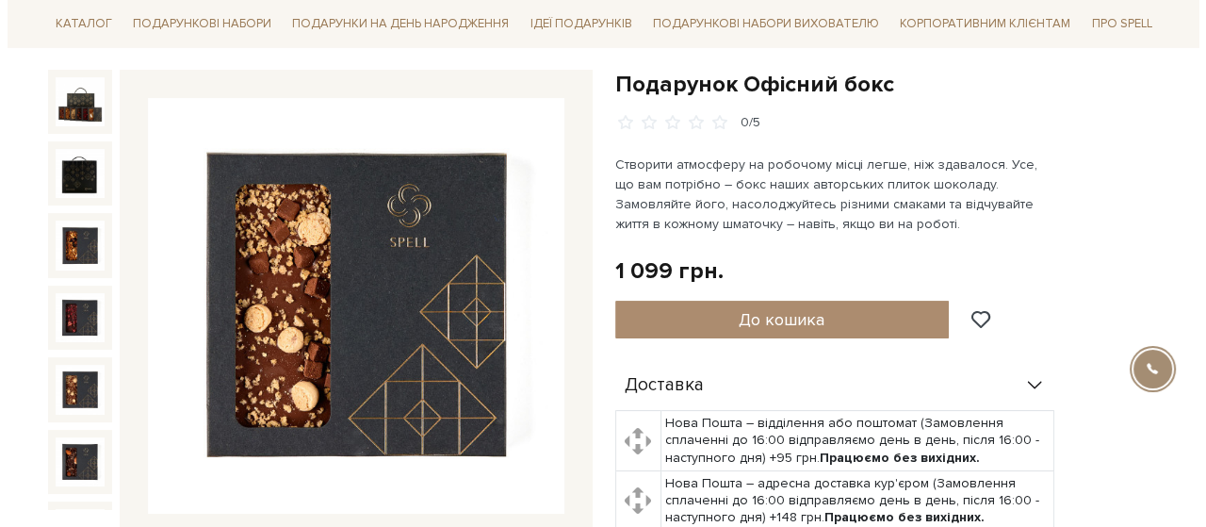
scroll to position [188, 0]
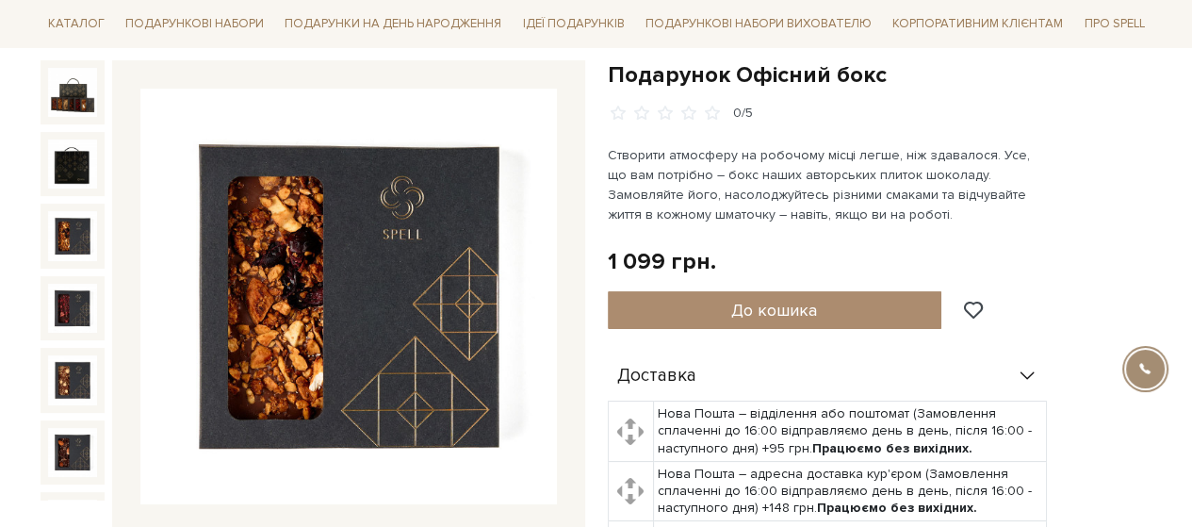
click at [63, 213] on img at bounding box center [72, 235] width 49 height 49
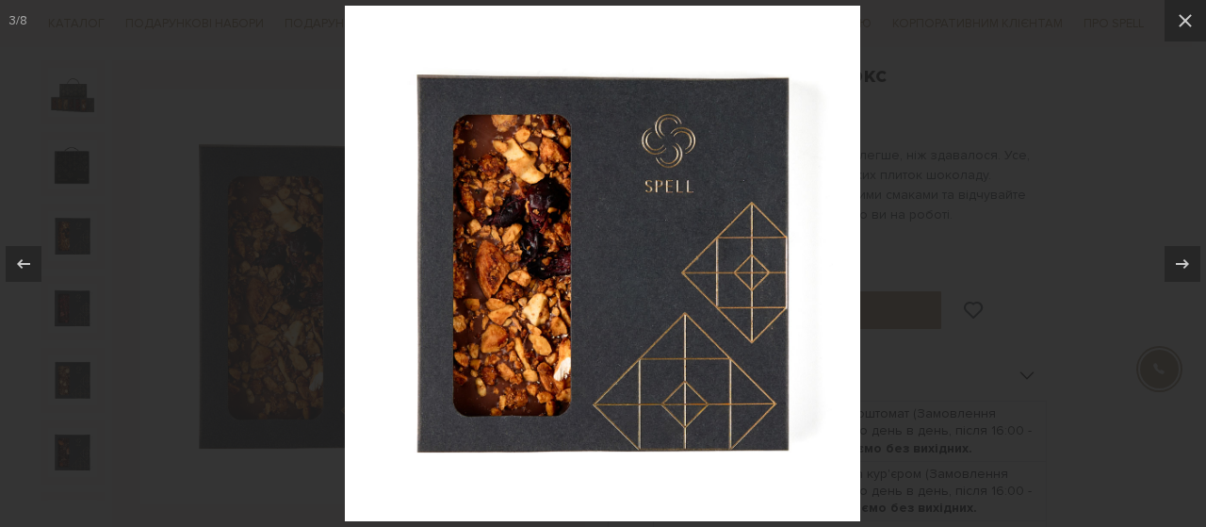
drag, startPoint x: 973, startPoint y: 130, endPoint x: 961, endPoint y: 96, distance: 36.1
click at [967, 112] on div at bounding box center [603, 263] width 1206 height 527
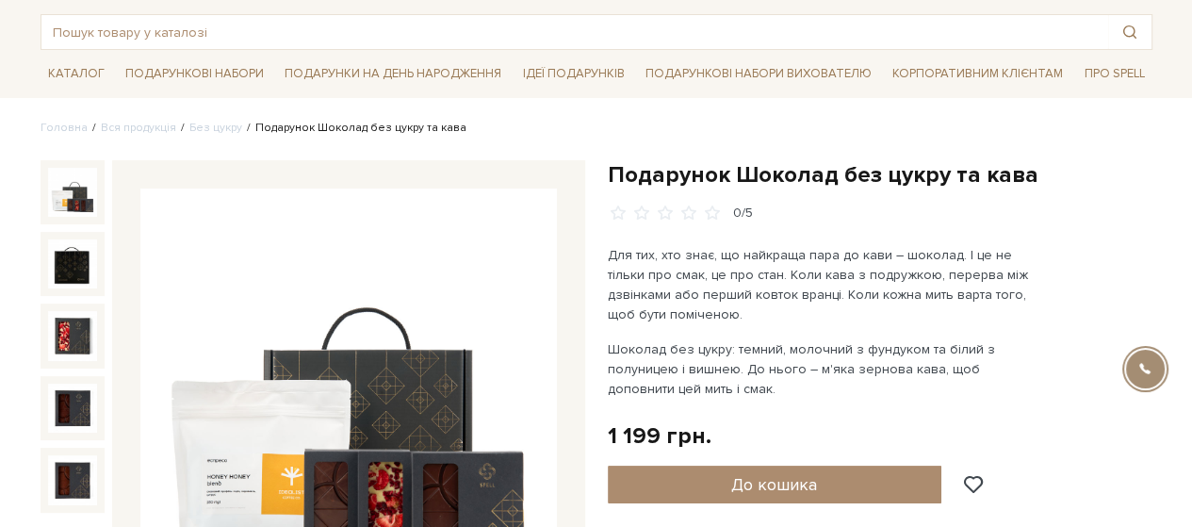
scroll to position [188, 0]
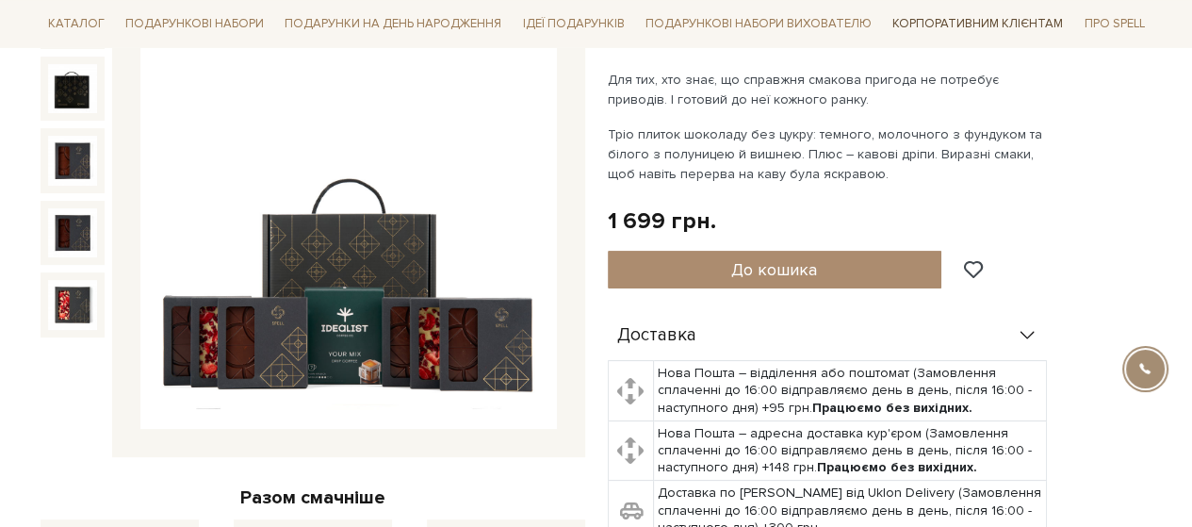
scroll to position [283, 0]
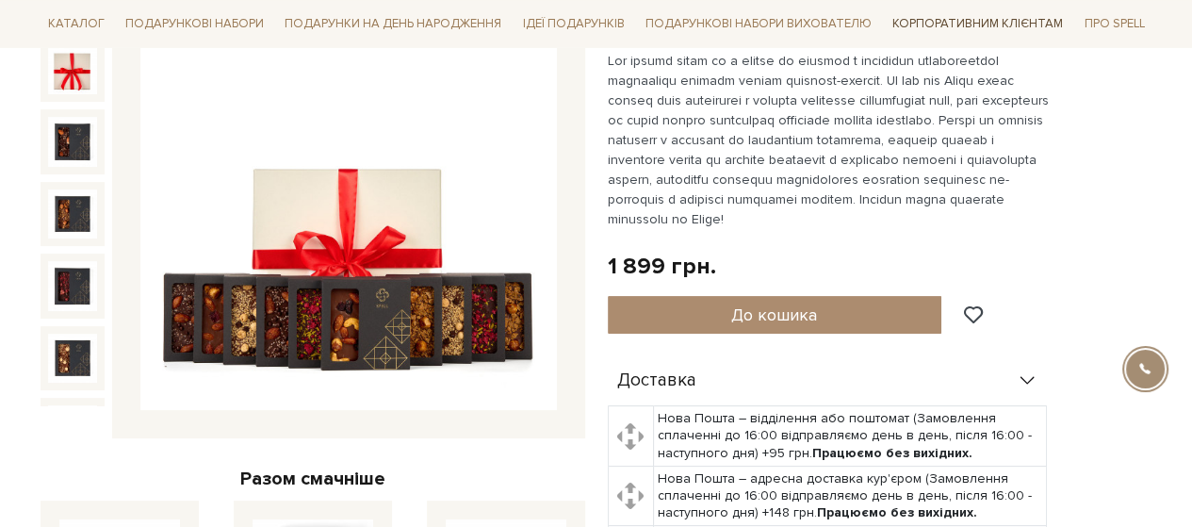
scroll to position [188, 0]
